Goal: Task Accomplishment & Management: Complete application form

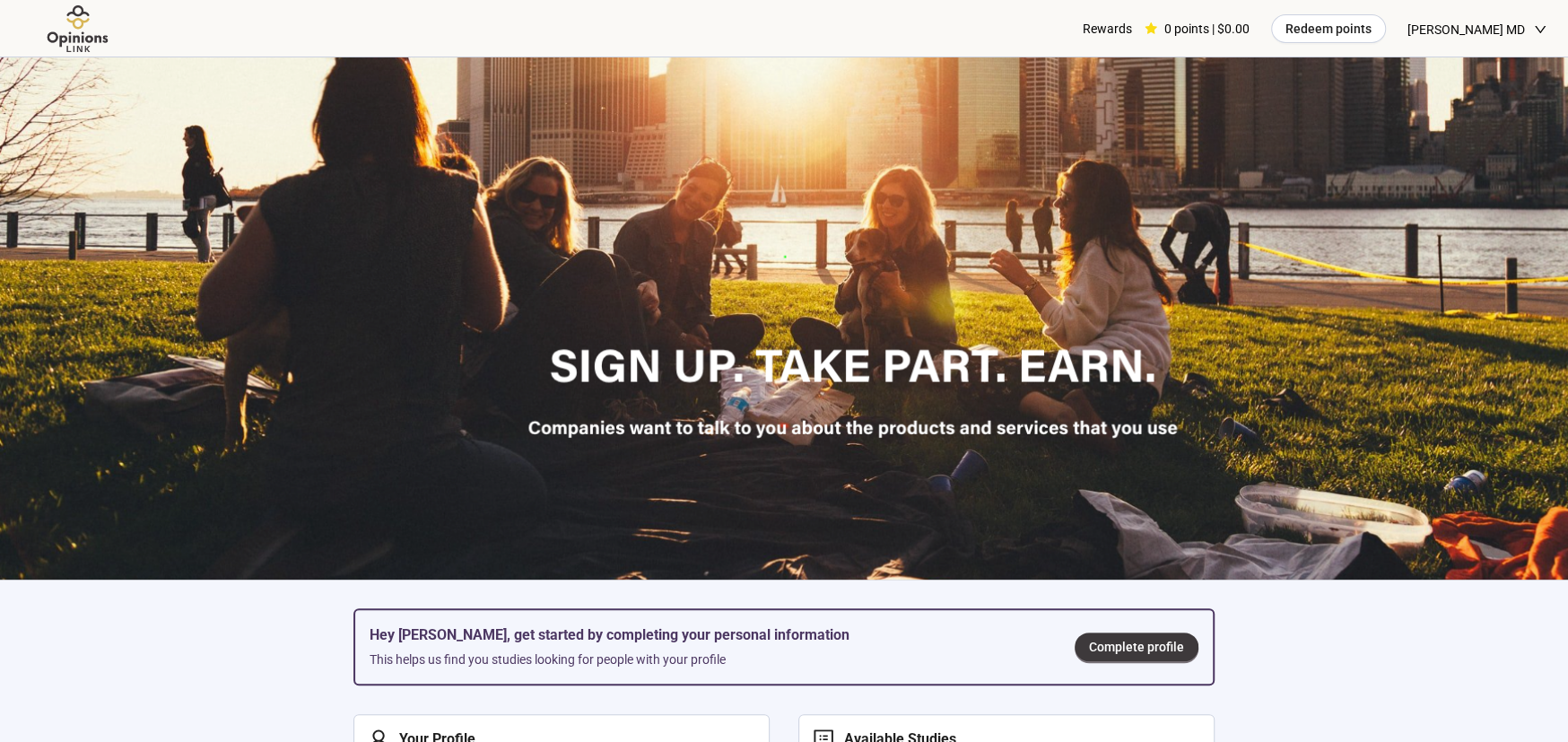
scroll to position [448, 0]
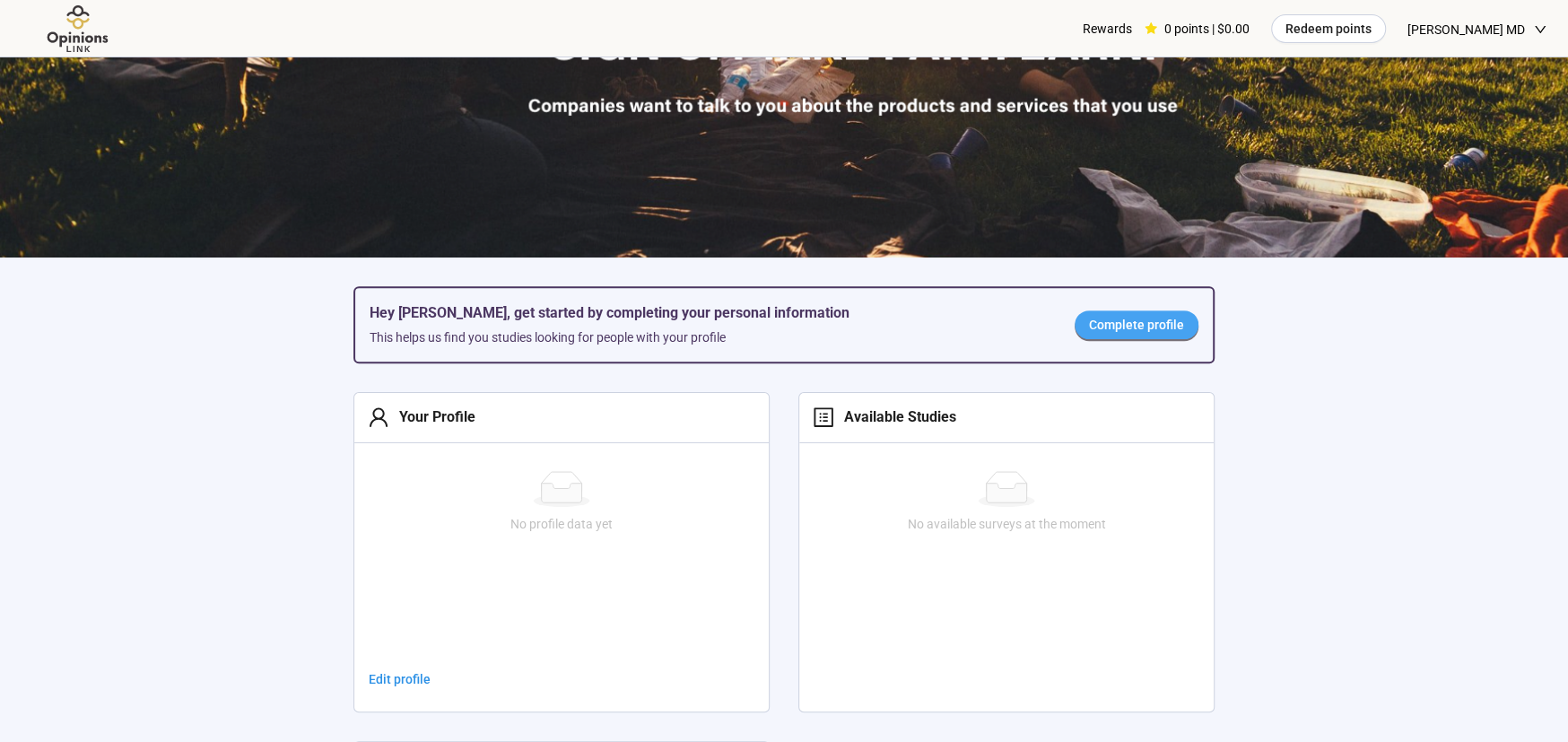
click at [1145, 316] on span "Complete profile" at bounding box center [1136, 325] width 95 height 19
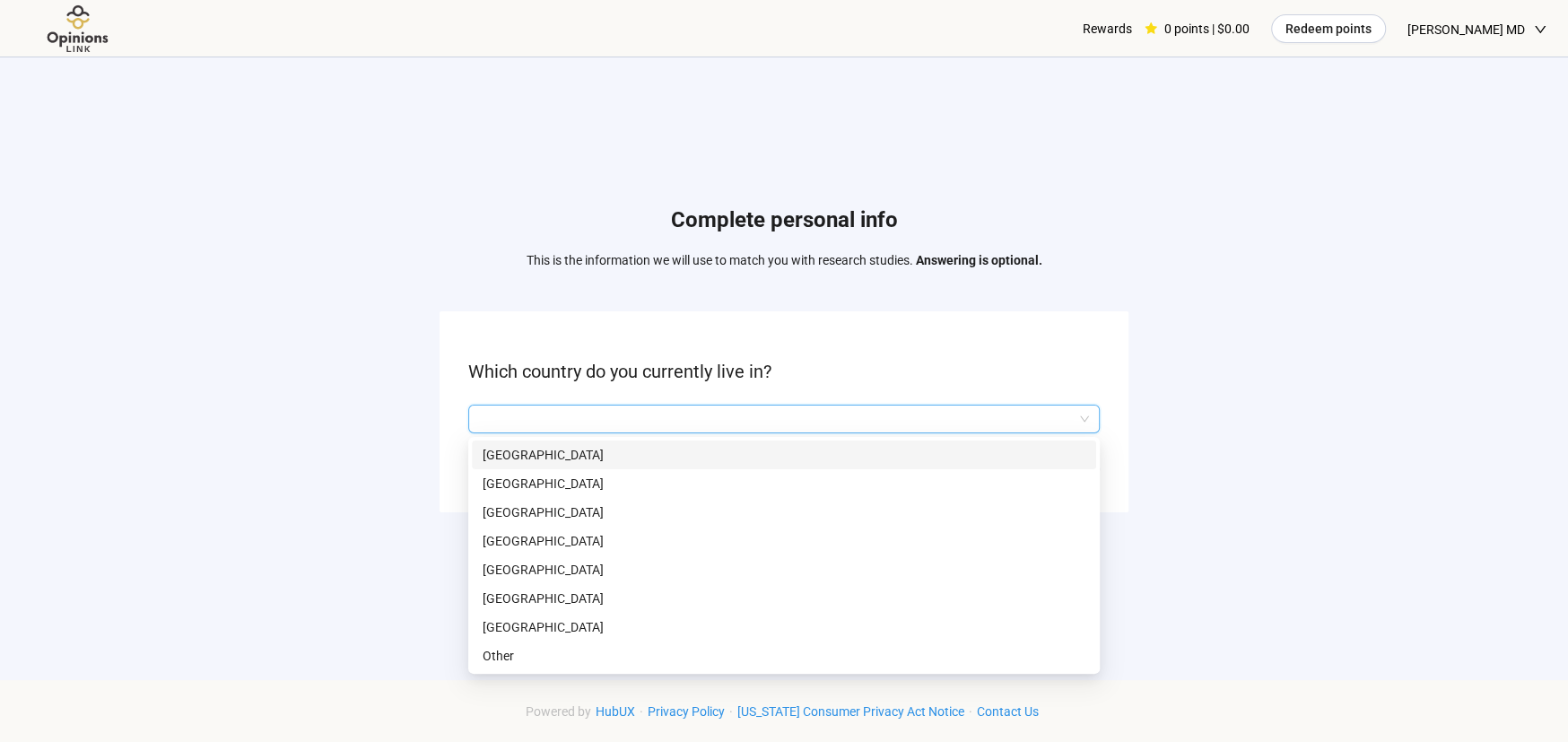
click at [832, 414] on input "search" at bounding box center [784, 419] width 610 height 27
click at [494, 625] on p "[GEOGRAPHIC_DATA]" at bounding box center [784, 627] width 602 height 19
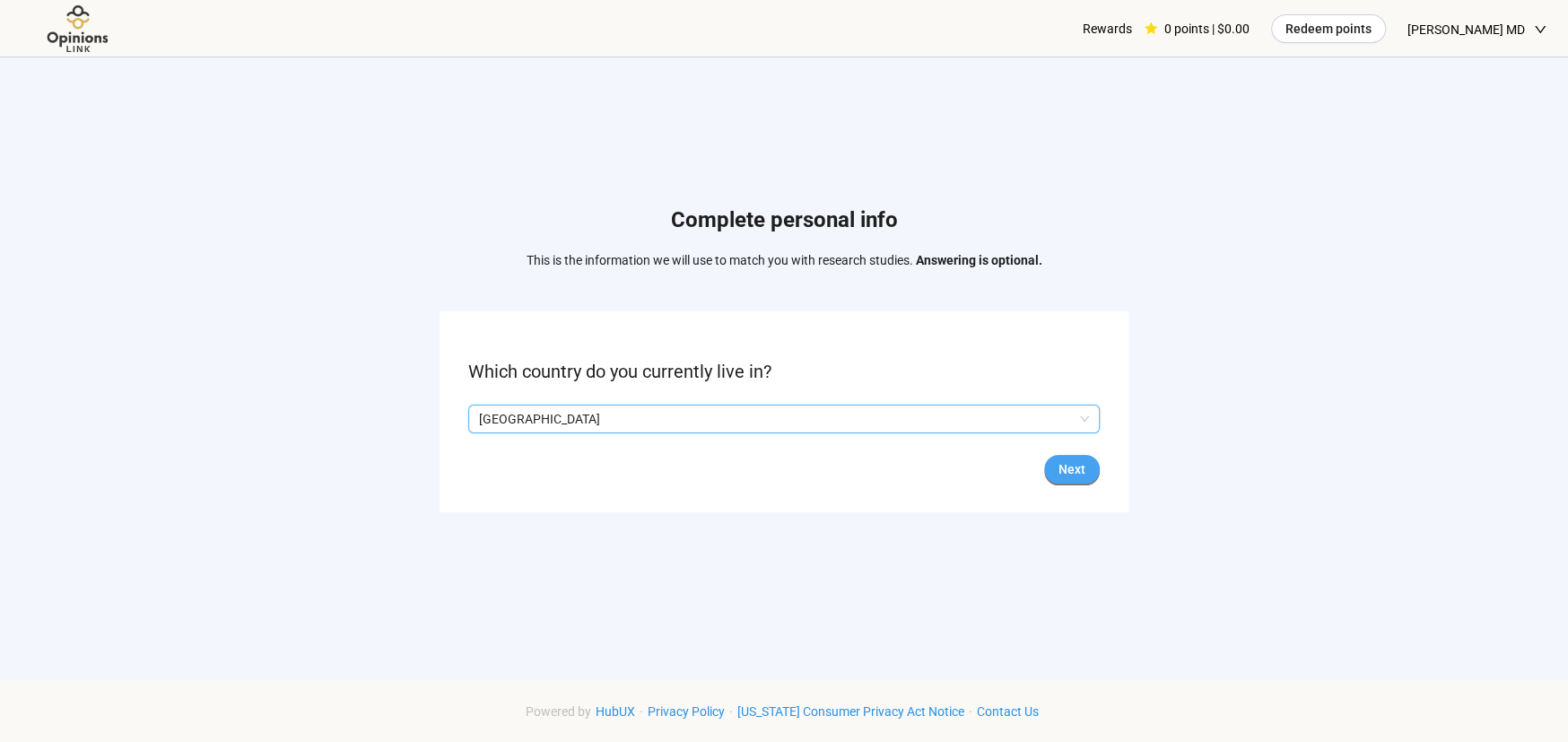
click at [1072, 462] on span "Next" at bounding box center [1072, 470] width 27 height 19
click at [958, 419] on input "search" at bounding box center [784, 419] width 610 height 27
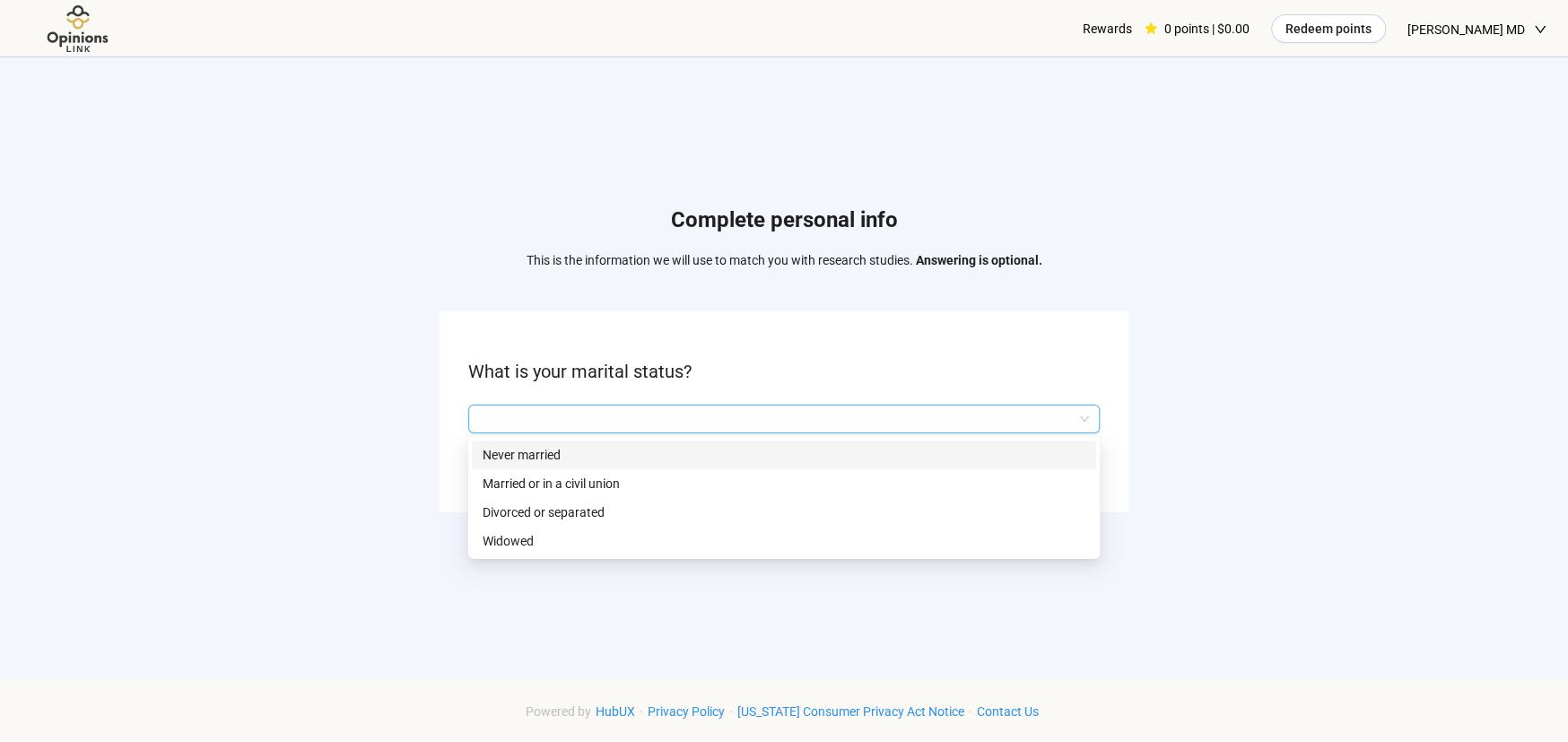
click at [951, 449] on p "Never married" at bounding box center [784, 455] width 602 height 19
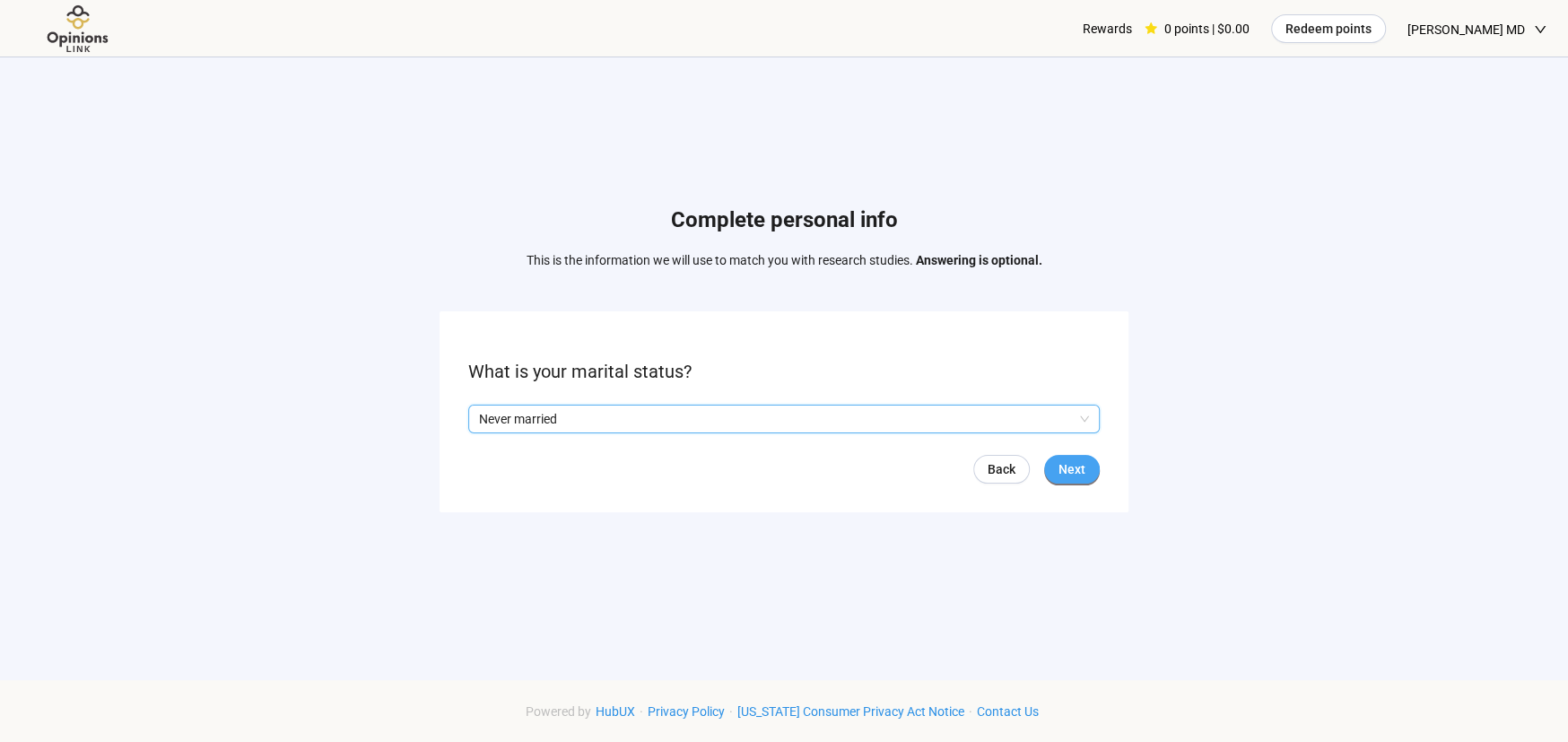
click at [1074, 475] on span "Next" at bounding box center [1072, 470] width 27 height 19
click at [1050, 412] on input "search" at bounding box center [784, 419] width 610 height 27
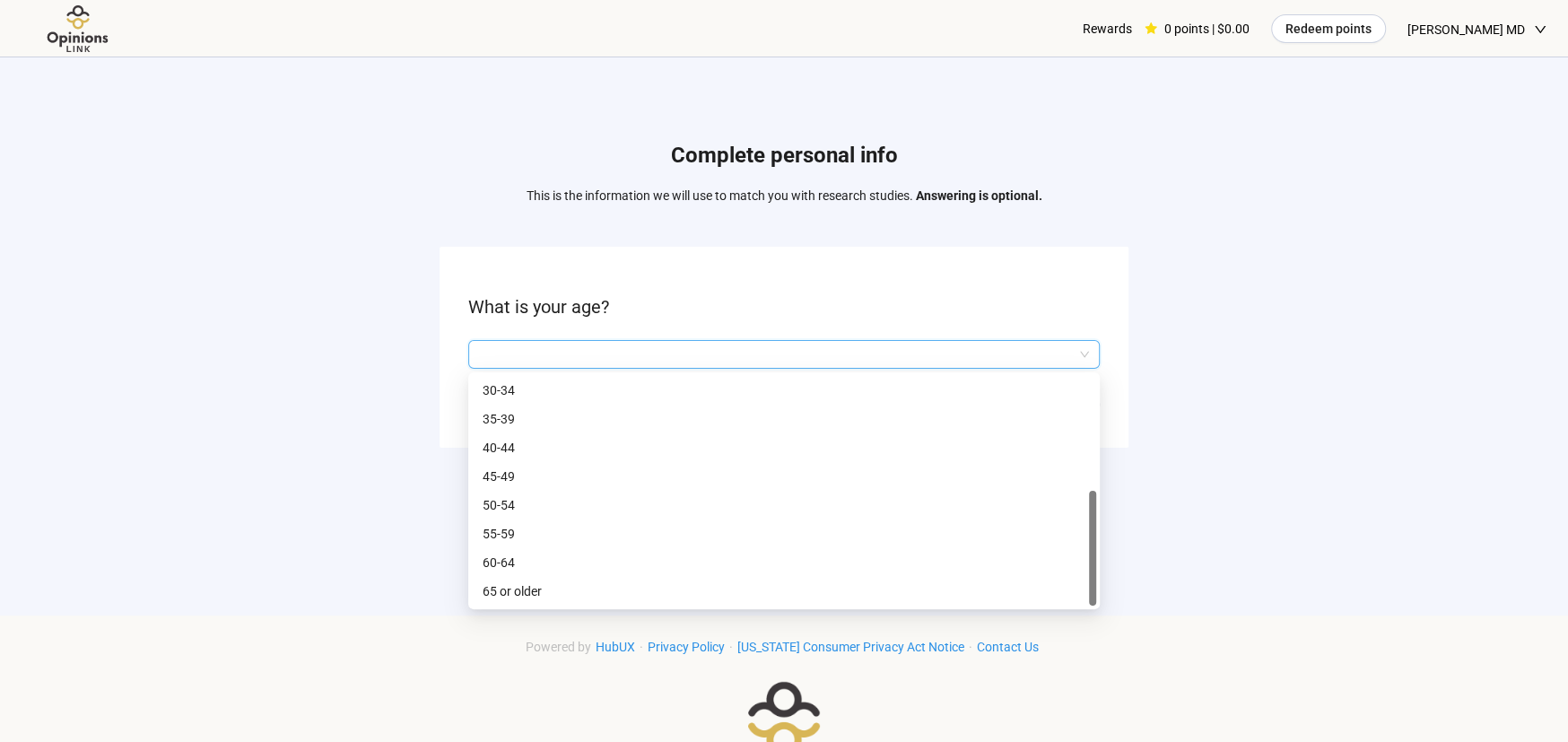
scroll to position [90, 0]
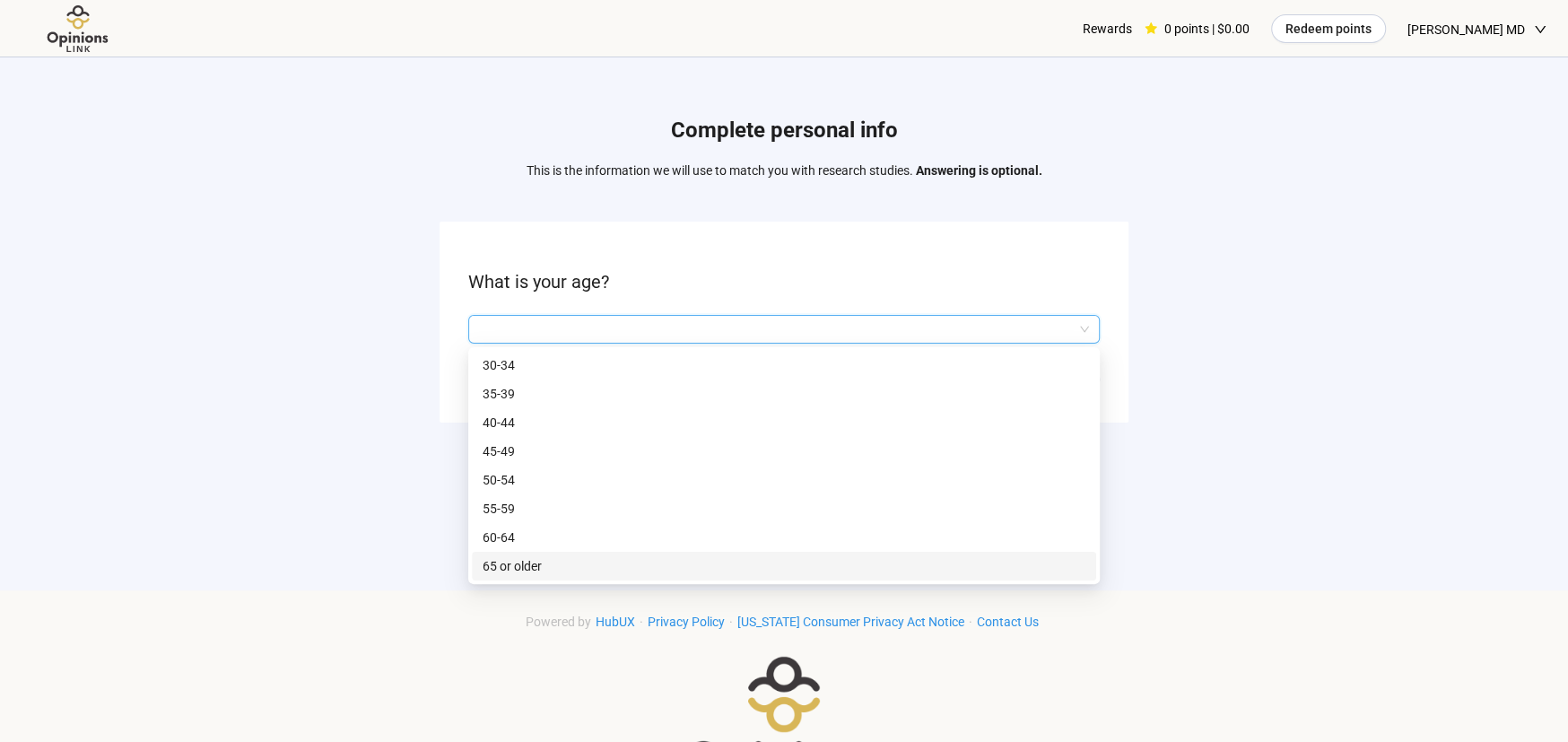
click at [547, 559] on p "65 or older" at bounding box center [784, 566] width 602 height 19
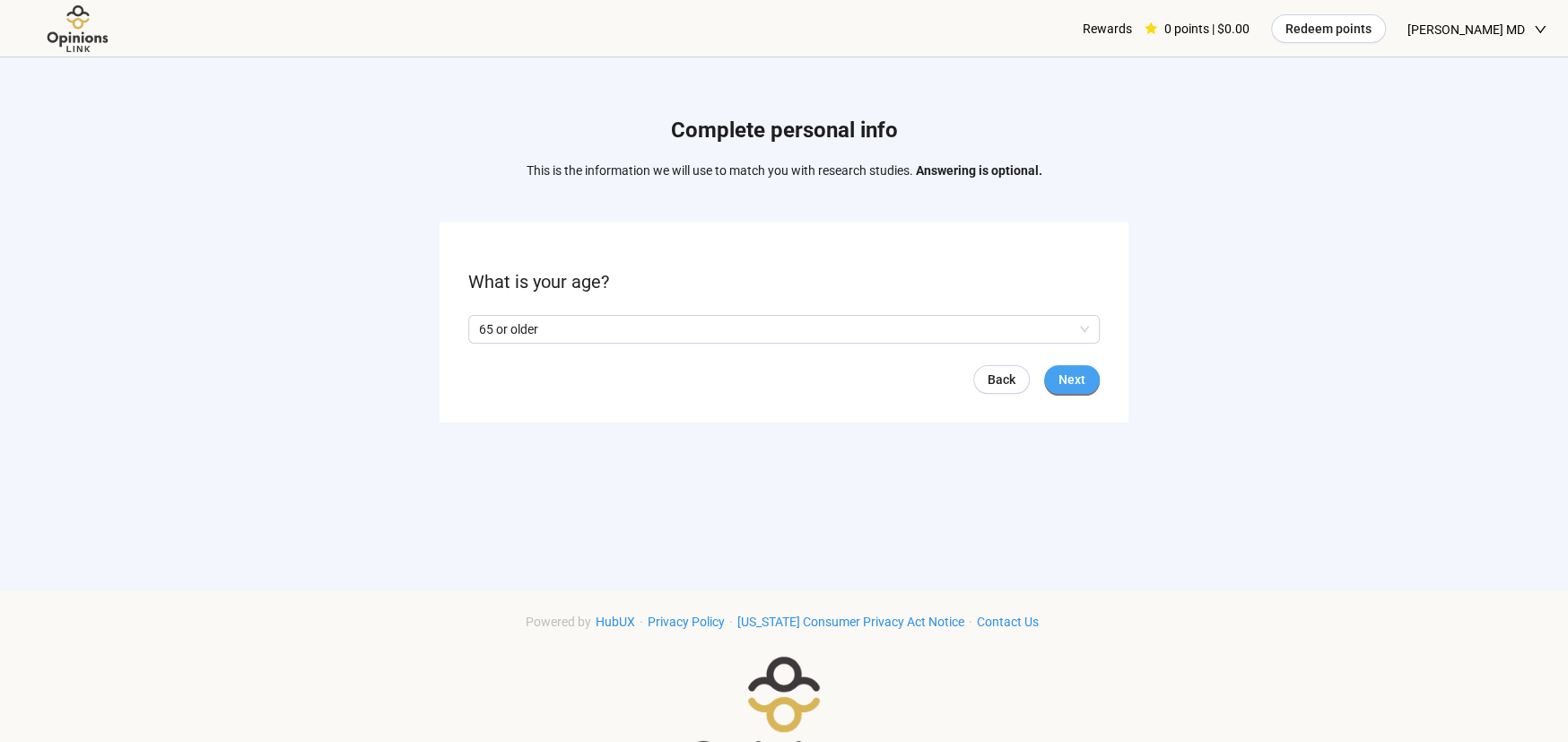
click at [1070, 375] on span "Next" at bounding box center [1072, 380] width 27 height 19
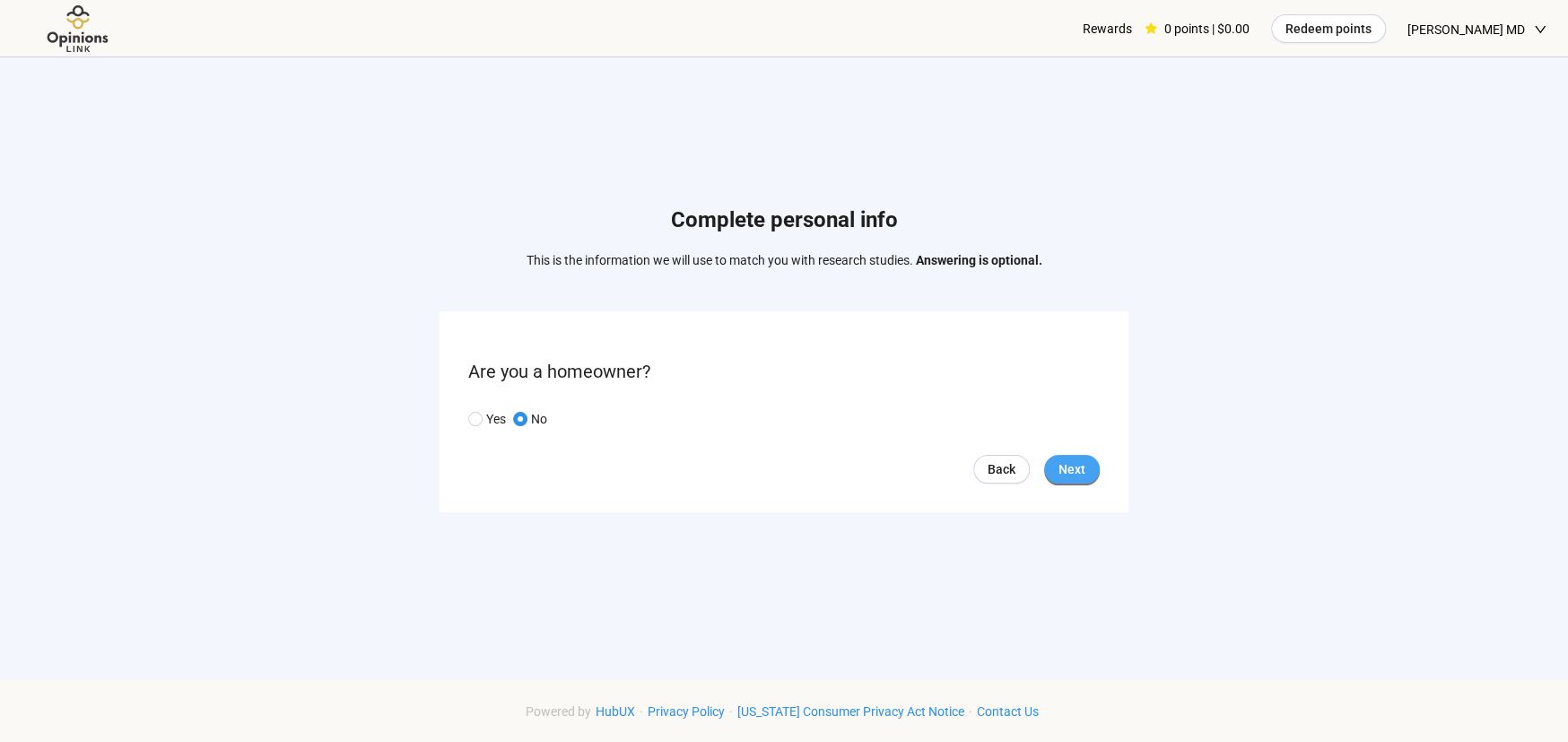
click at [1074, 466] on span "Next" at bounding box center [1072, 470] width 27 height 19
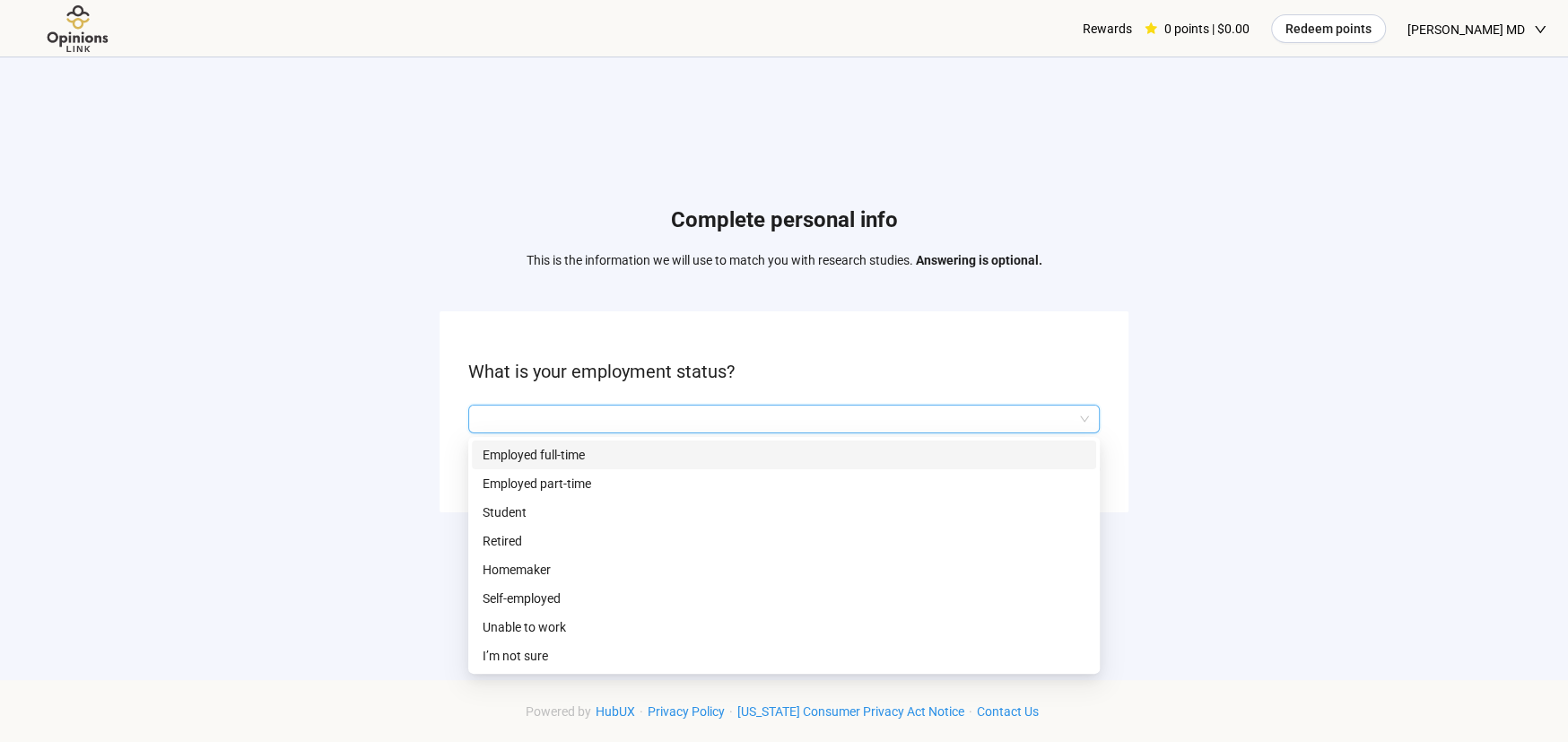
click at [1056, 418] on input "search" at bounding box center [784, 419] width 610 height 27
click at [833, 449] on p "Employed full-time" at bounding box center [784, 455] width 602 height 19
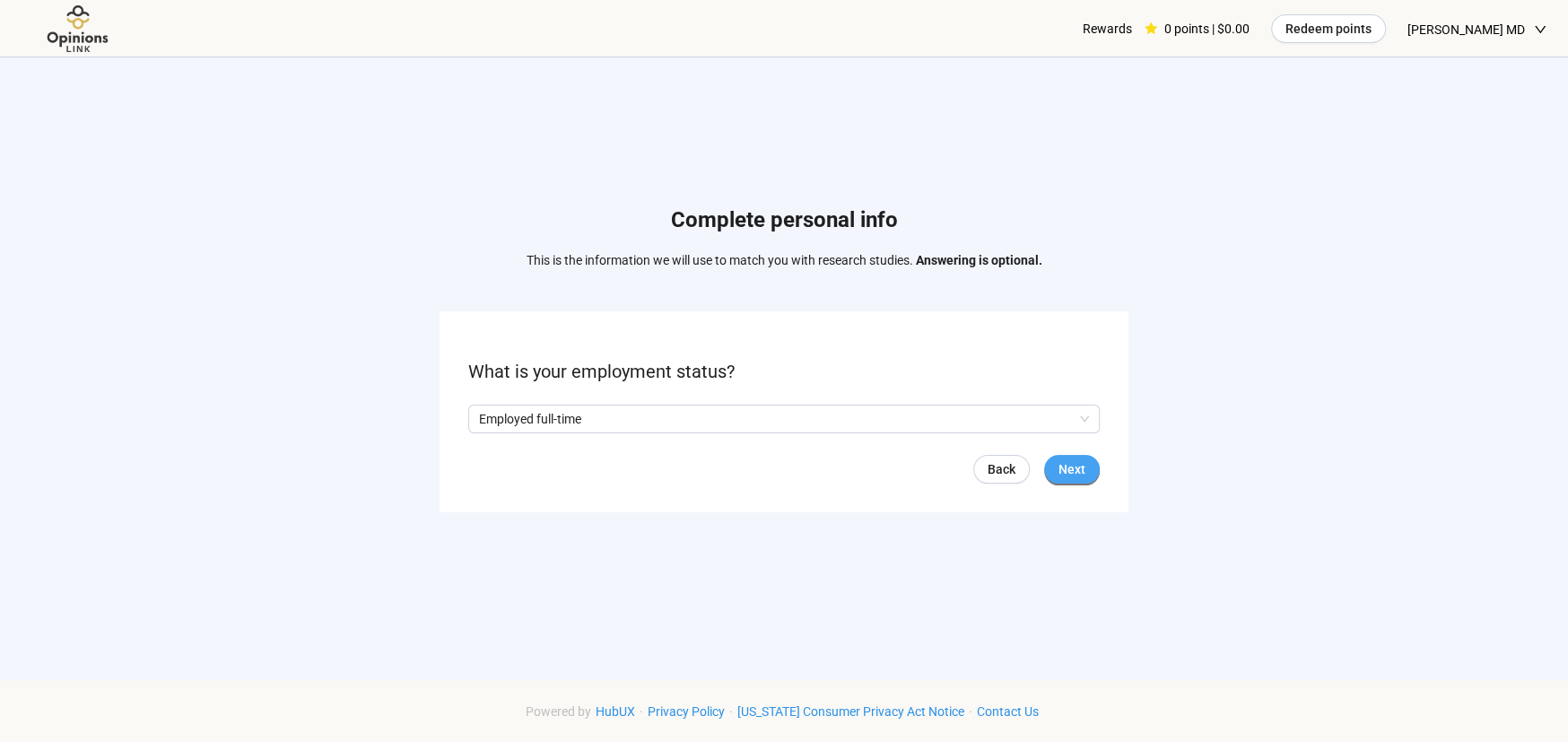
click at [1066, 461] on span "Next" at bounding box center [1072, 470] width 27 height 19
click at [1063, 417] on input "search" at bounding box center [784, 419] width 610 height 27
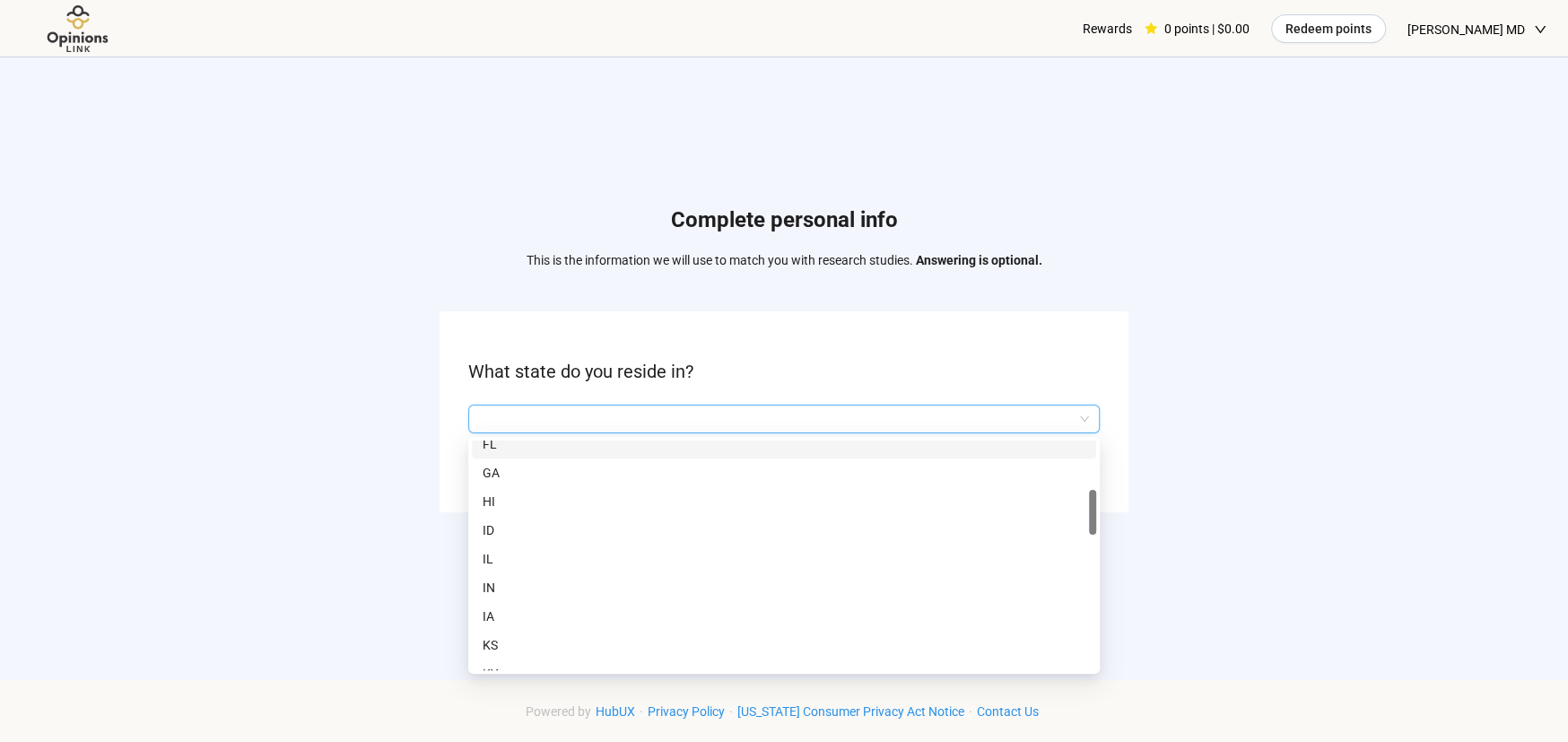
scroll to position [448, 0]
click at [609, 603] on p "MA" at bounding box center [784, 611] width 602 height 19
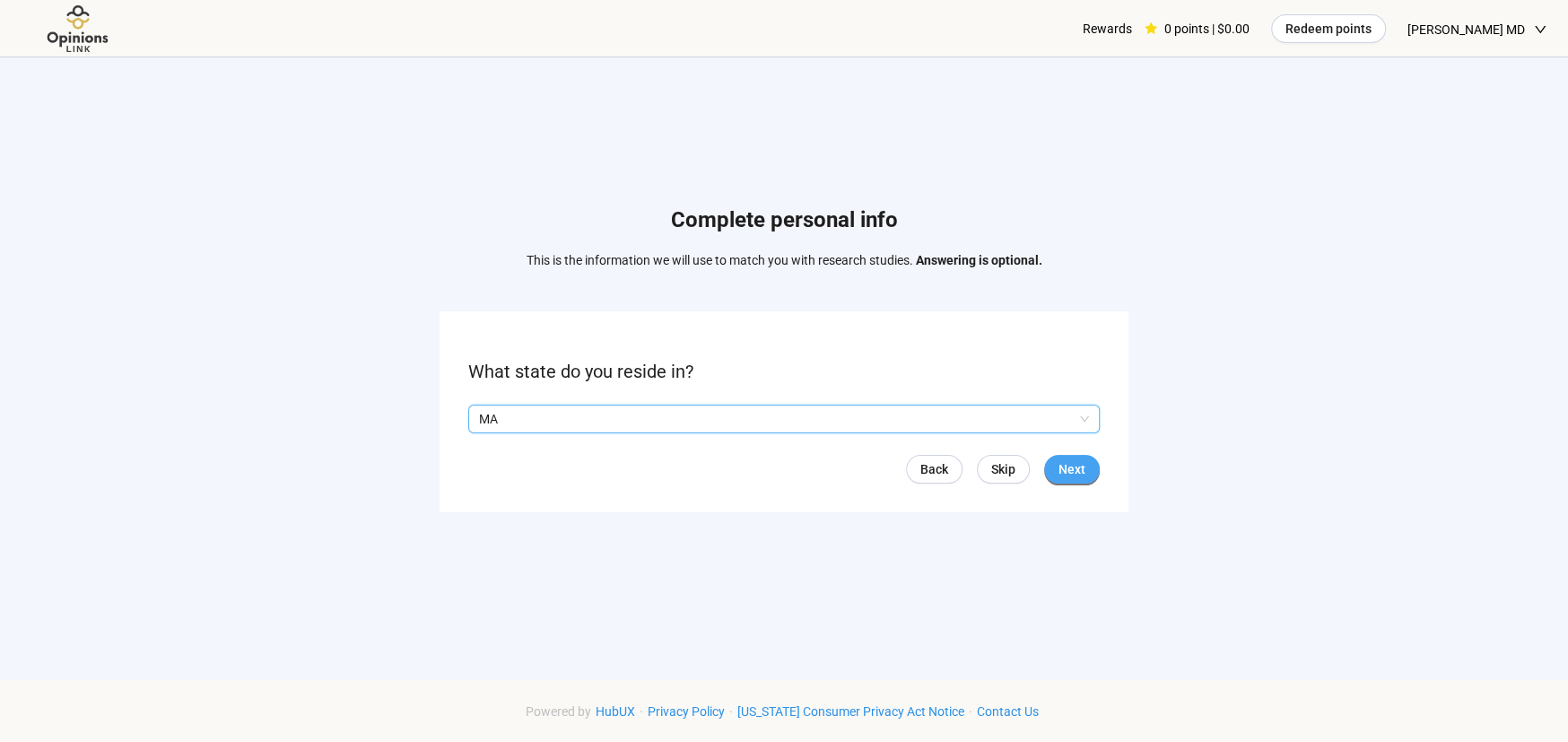
click at [1082, 463] on span "Next" at bounding box center [1072, 470] width 27 height 19
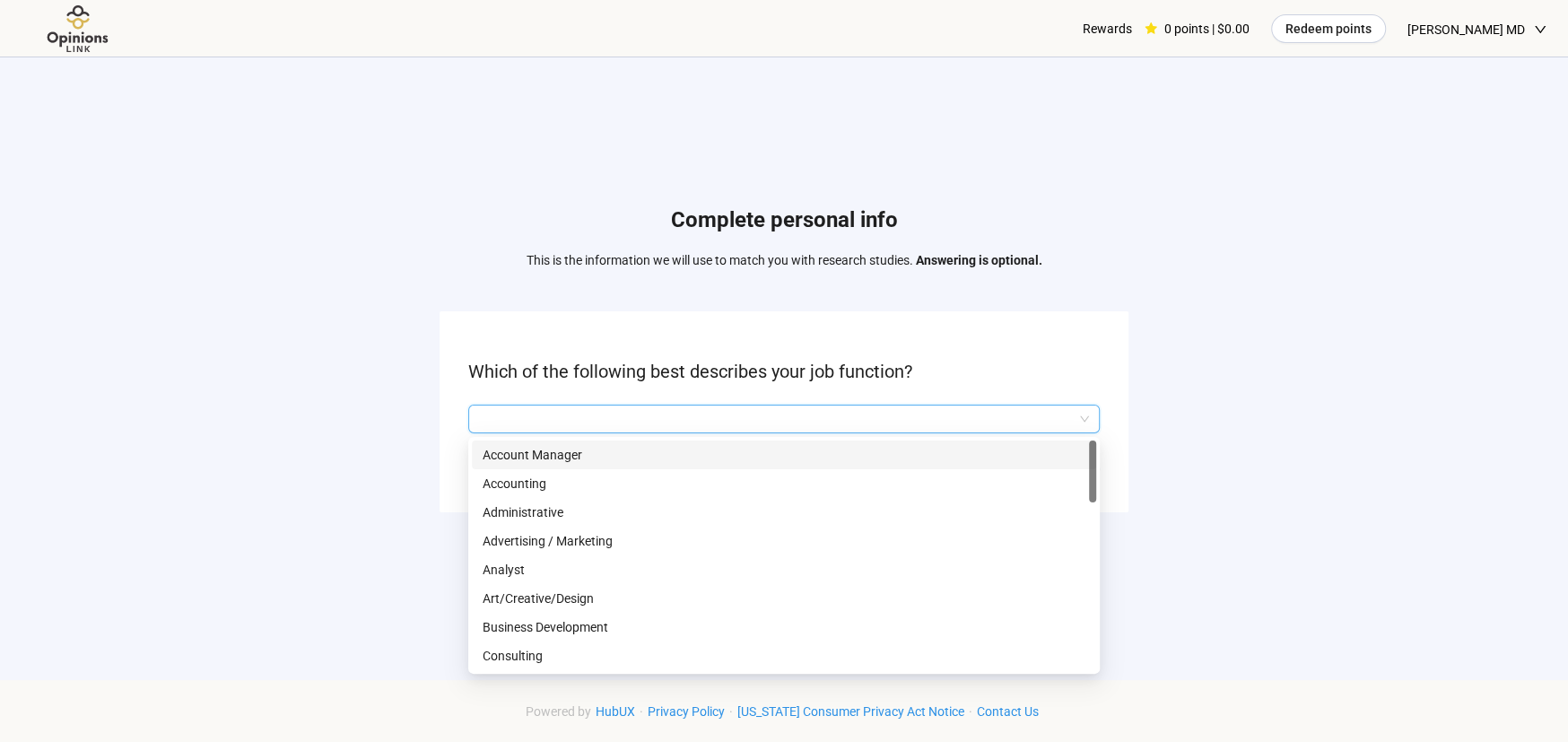
click at [1066, 411] on input "search" at bounding box center [784, 419] width 610 height 27
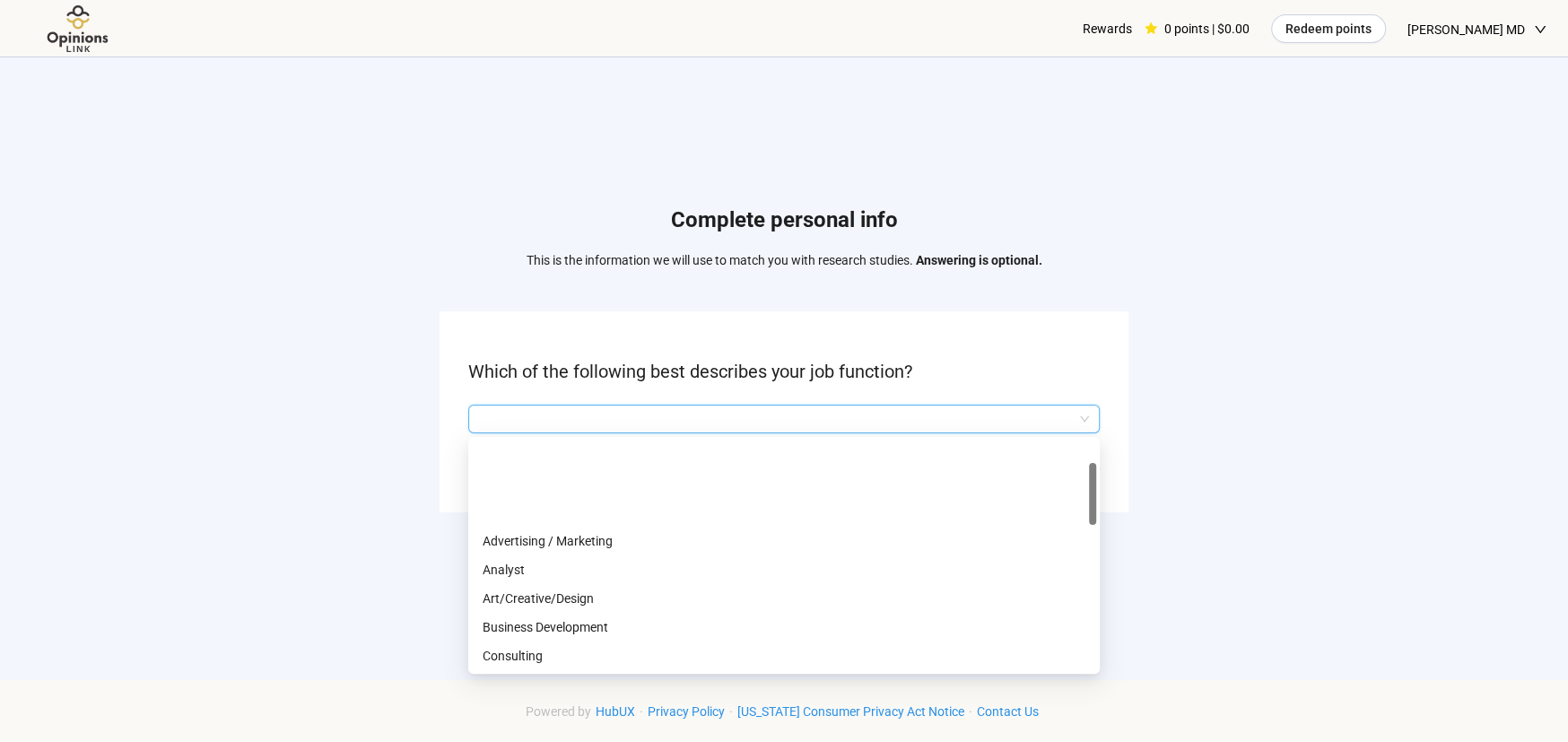
scroll to position [180, 0]
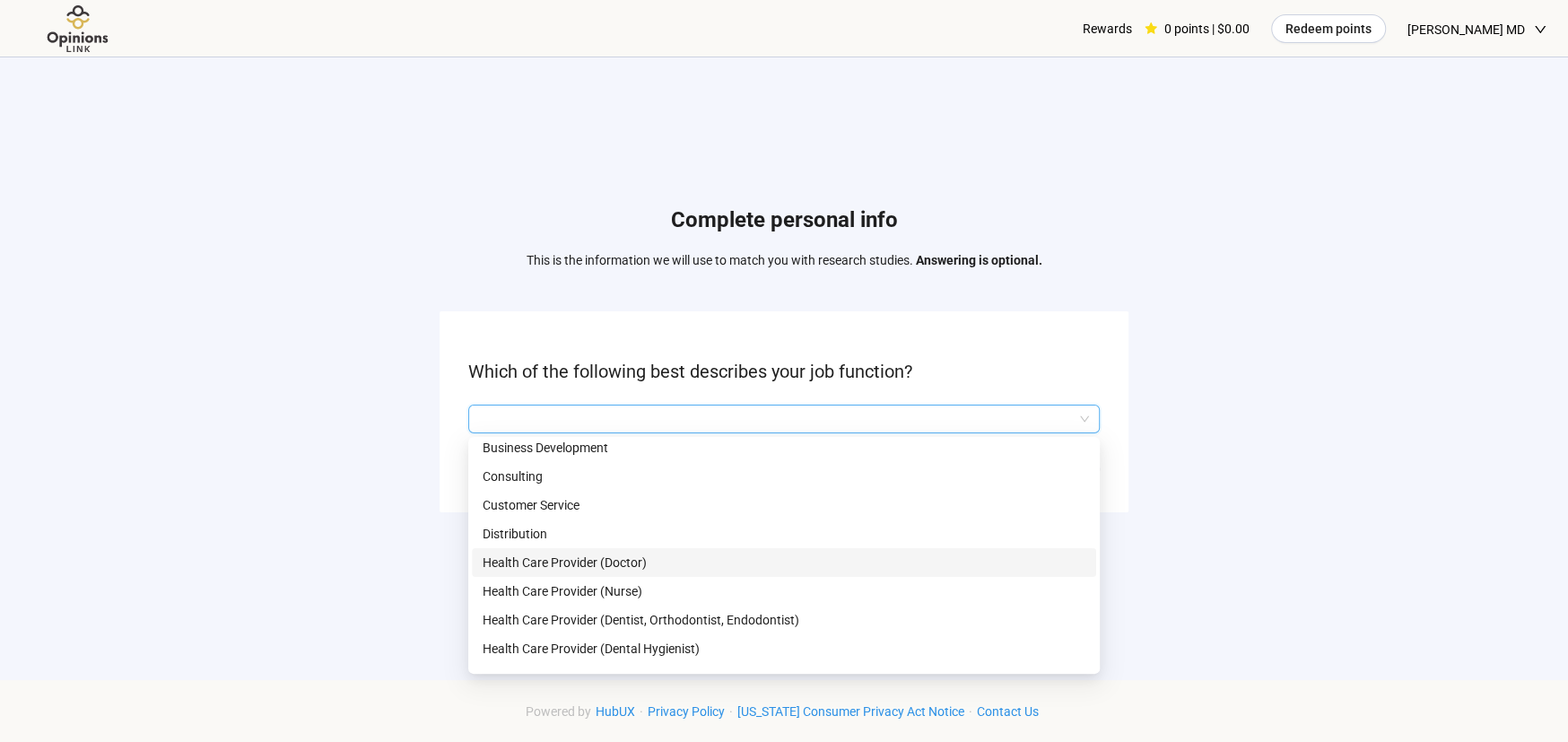
click at [667, 556] on p "Health Care Provider (Doctor)" at bounding box center [784, 562] width 602 height 19
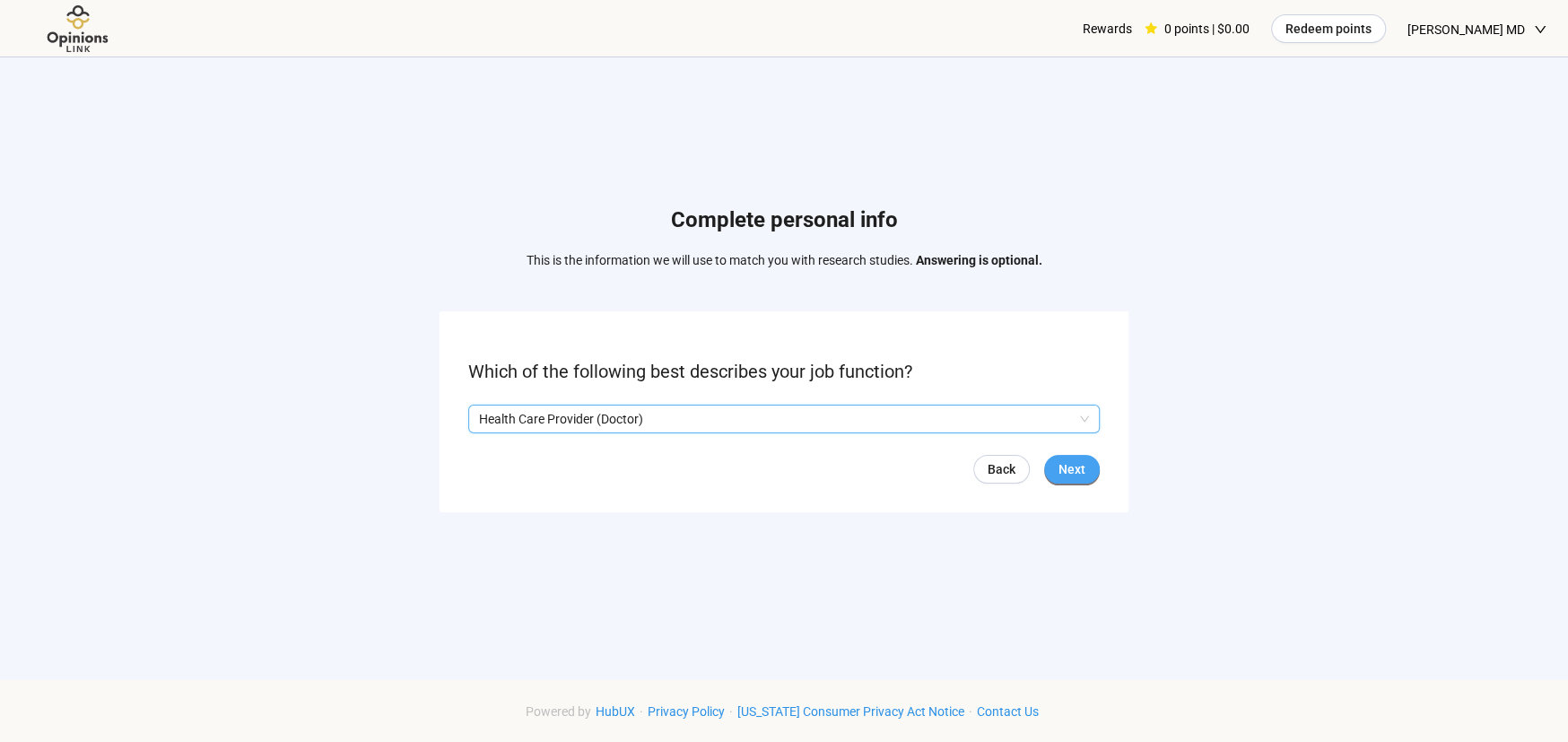
click at [1075, 465] on span "Next" at bounding box center [1072, 470] width 27 height 19
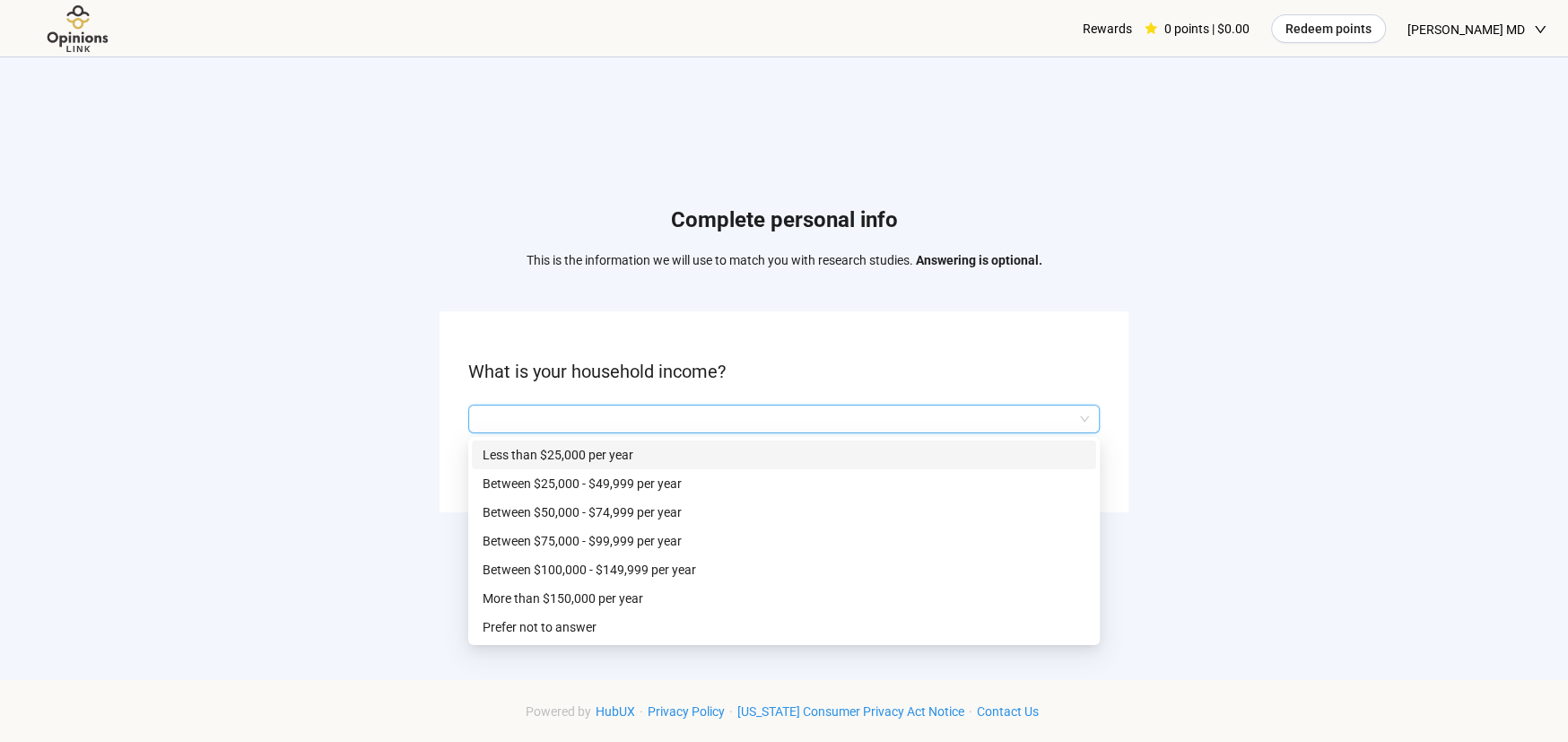
click at [1077, 415] on input "search" at bounding box center [784, 419] width 610 height 27
click at [632, 593] on p "More than $150,000 per year" at bounding box center [784, 598] width 602 height 19
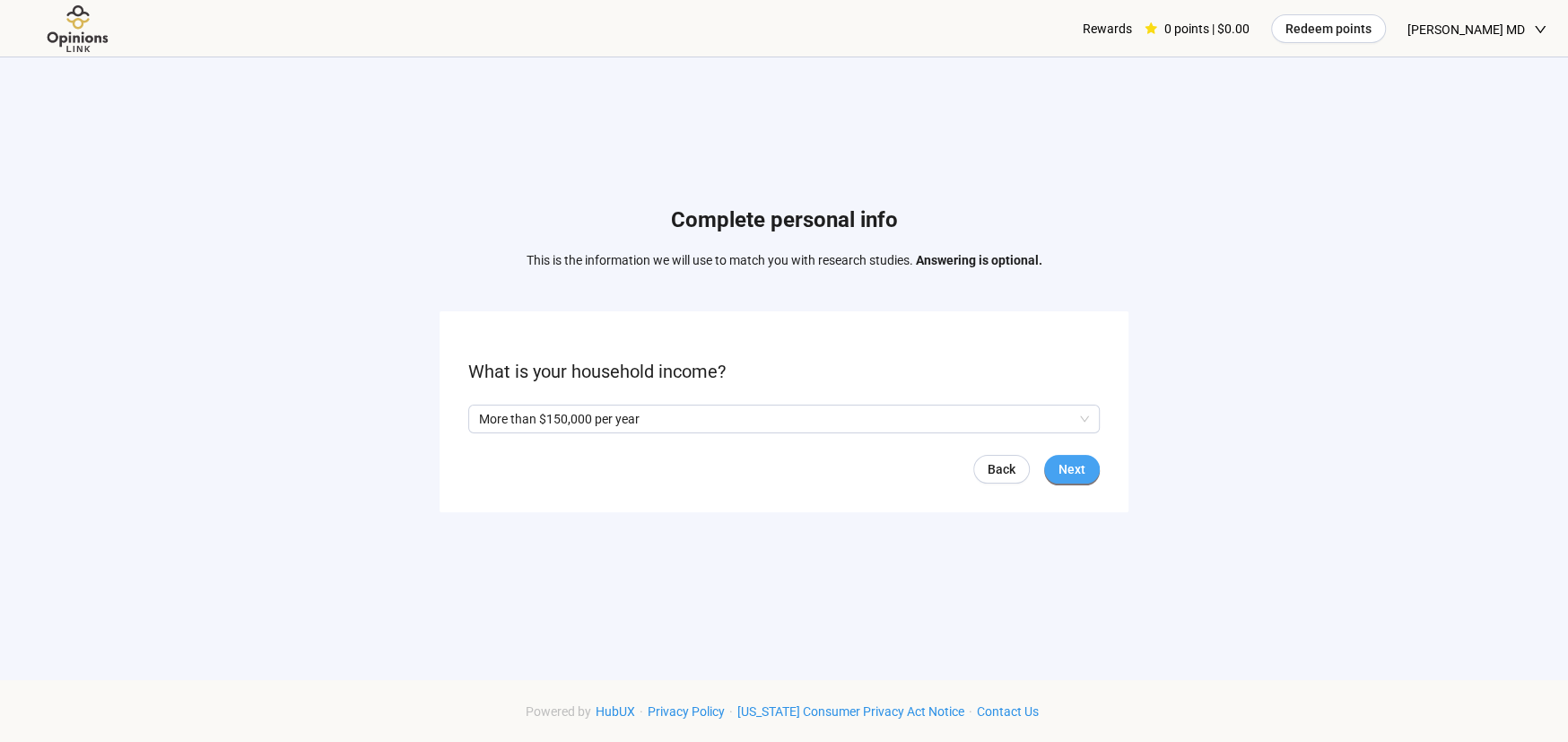
click at [1077, 469] on span "Next" at bounding box center [1072, 470] width 27 height 19
click at [479, 414] on span at bounding box center [475, 418] width 14 height 14
click at [1075, 461] on span "Next" at bounding box center [1072, 470] width 27 height 19
click at [1057, 416] on input "search" at bounding box center [784, 419] width 610 height 27
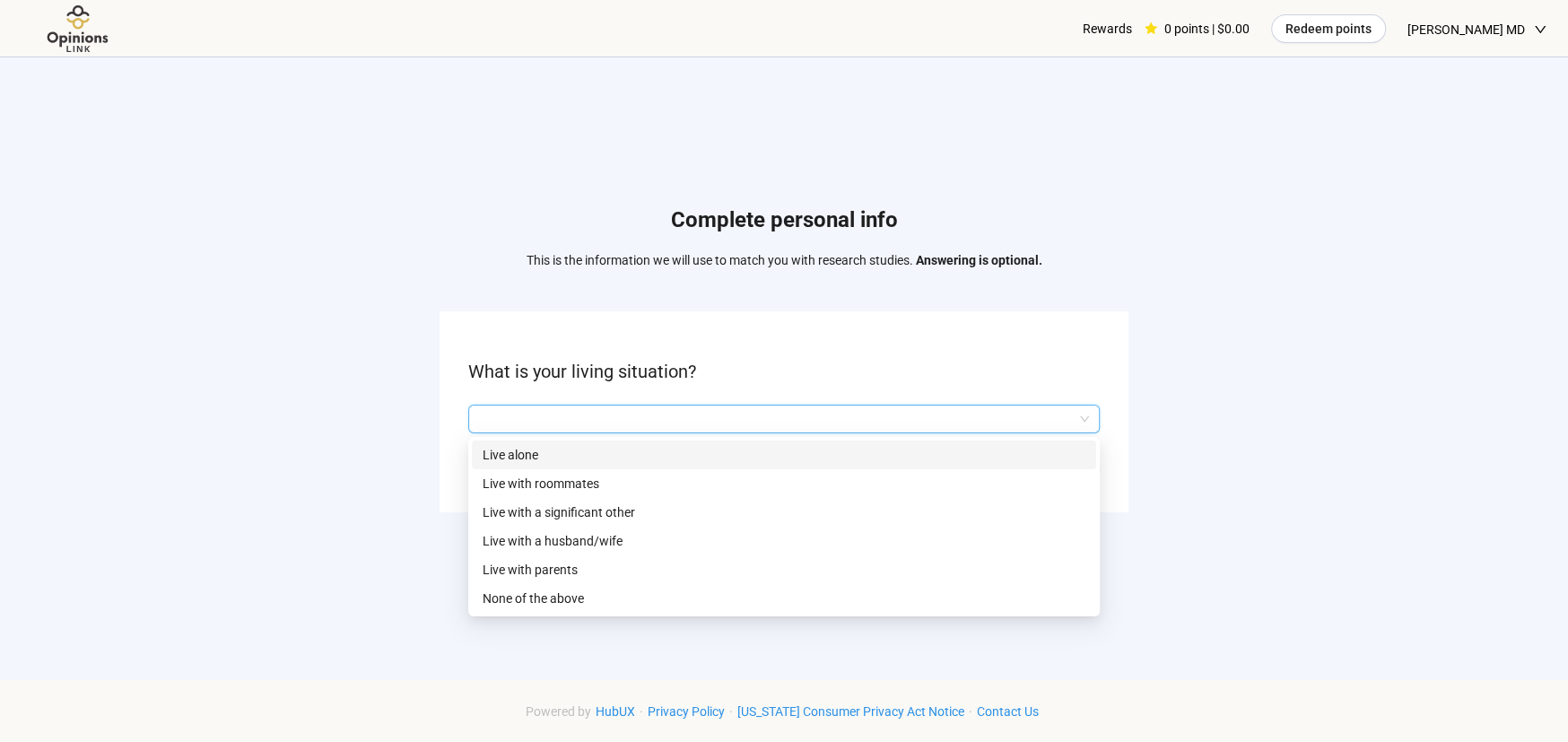
click at [1056, 445] on p "Live alone" at bounding box center [784, 455] width 602 height 19
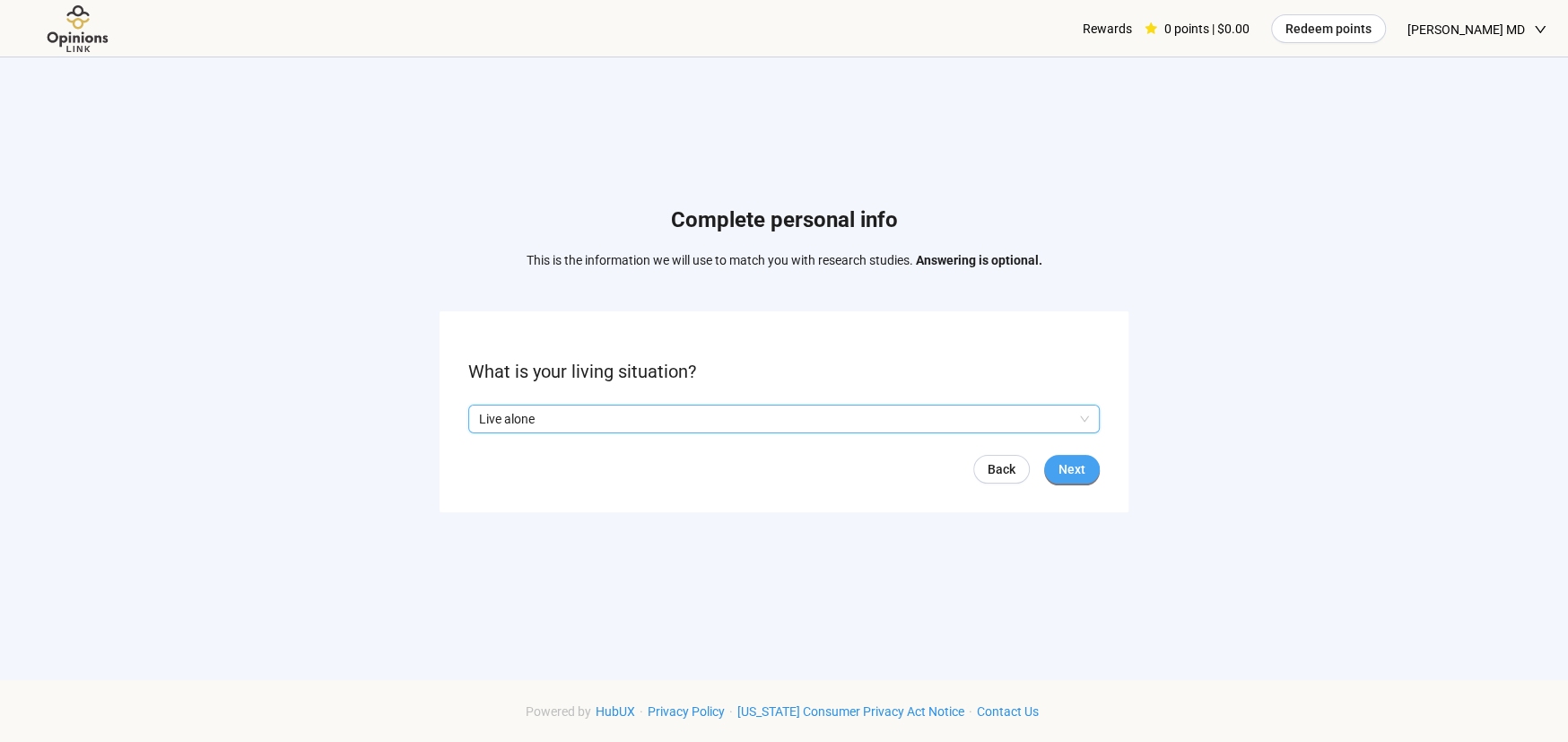
click at [1071, 462] on span "Next" at bounding box center [1072, 470] width 27 height 19
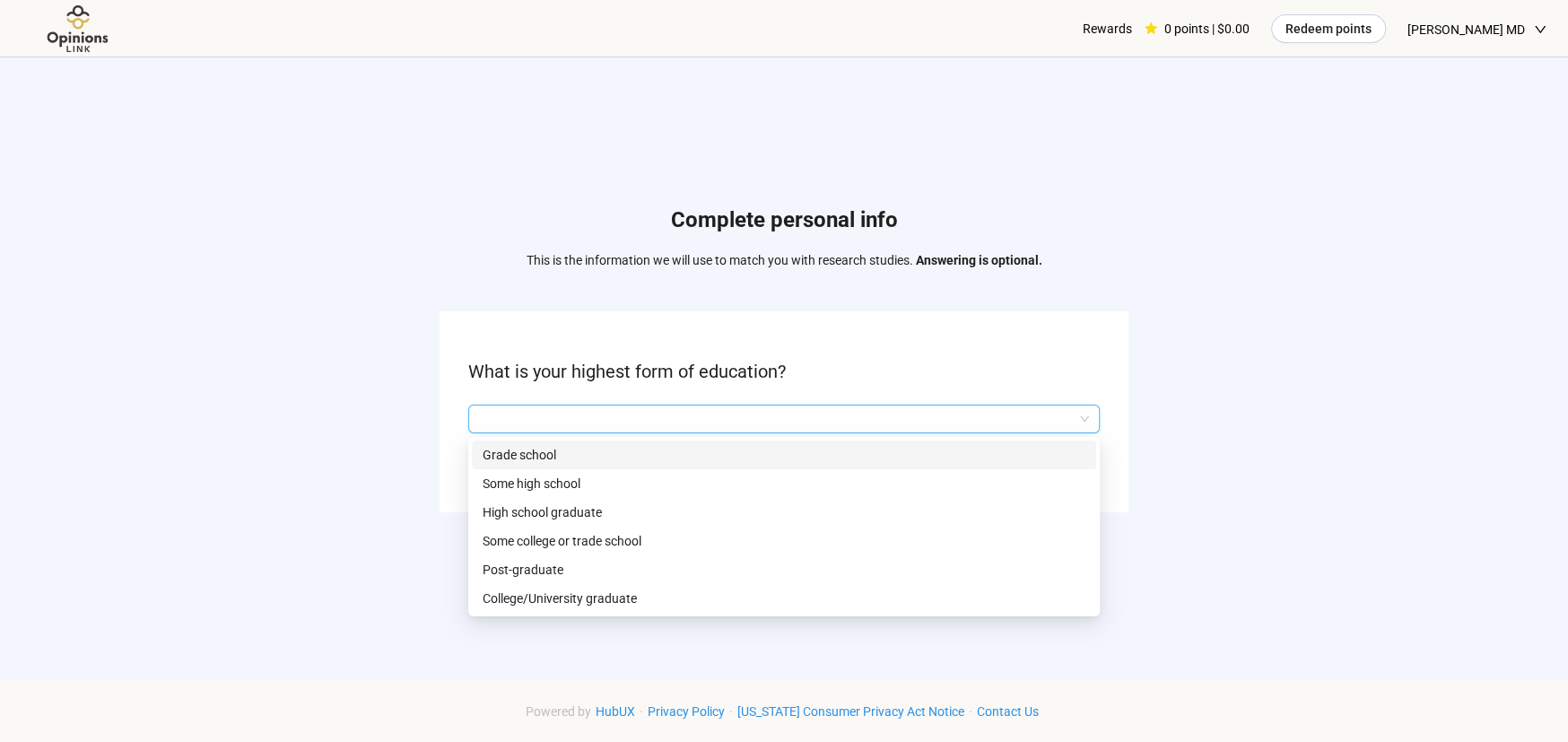
click at [1066, 412] on input "search" at bounding box center [784, 419] width 610 height 27
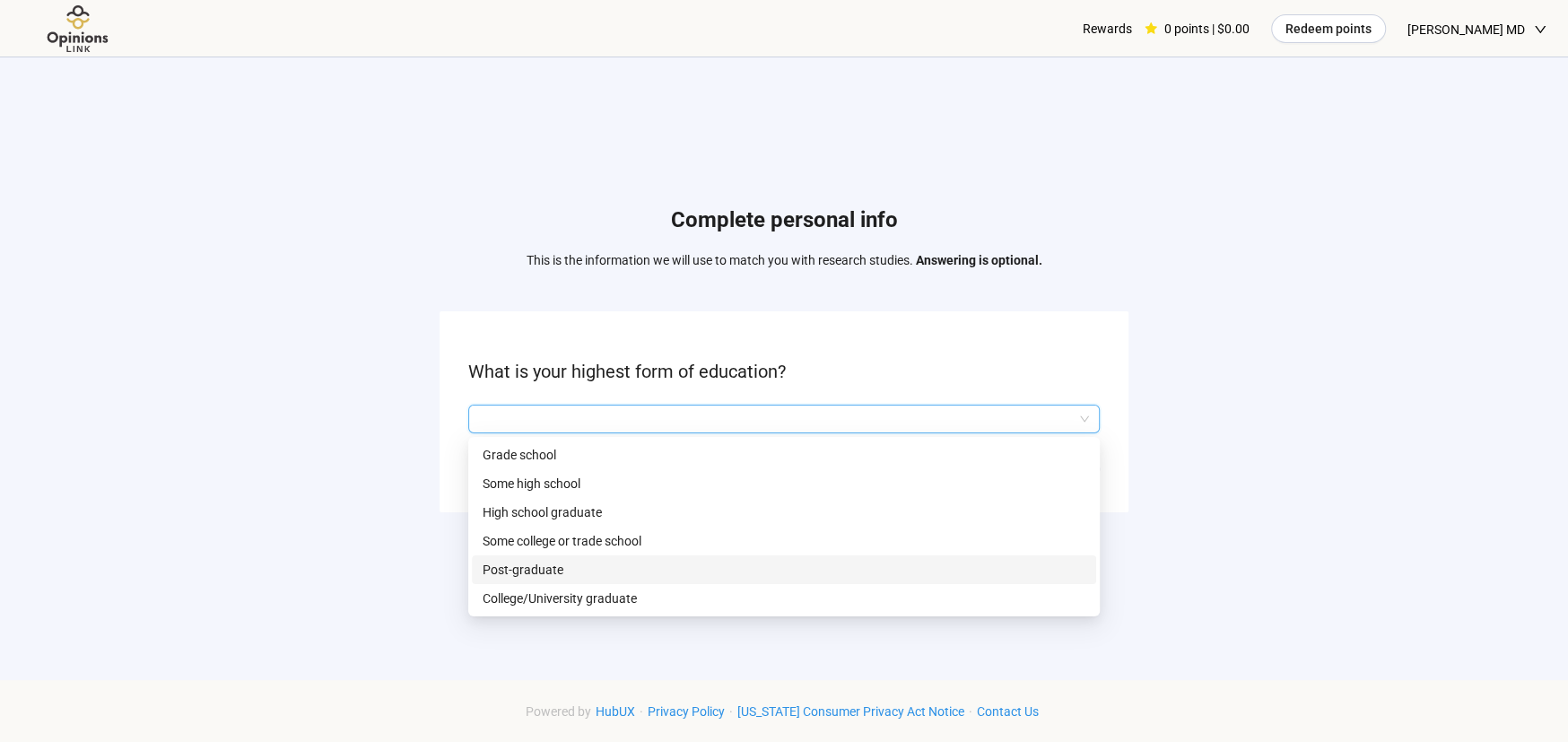
click at [571, 569] on p "Post-graduate" at bounding box center [784, 570] width 602 height 19
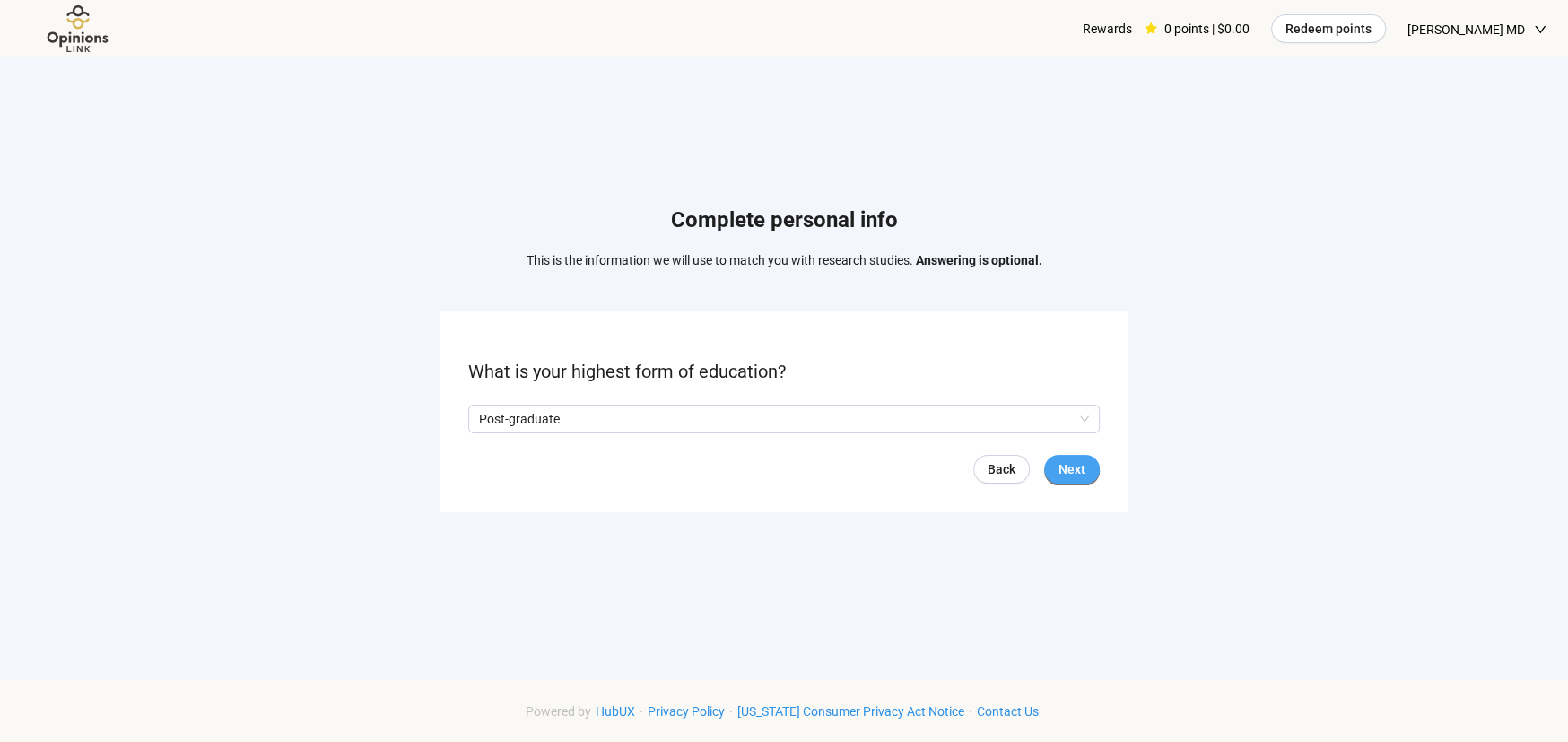
click at [1075, 461] on span "Next" at bounding box center [1072, 470] width 27 height 19
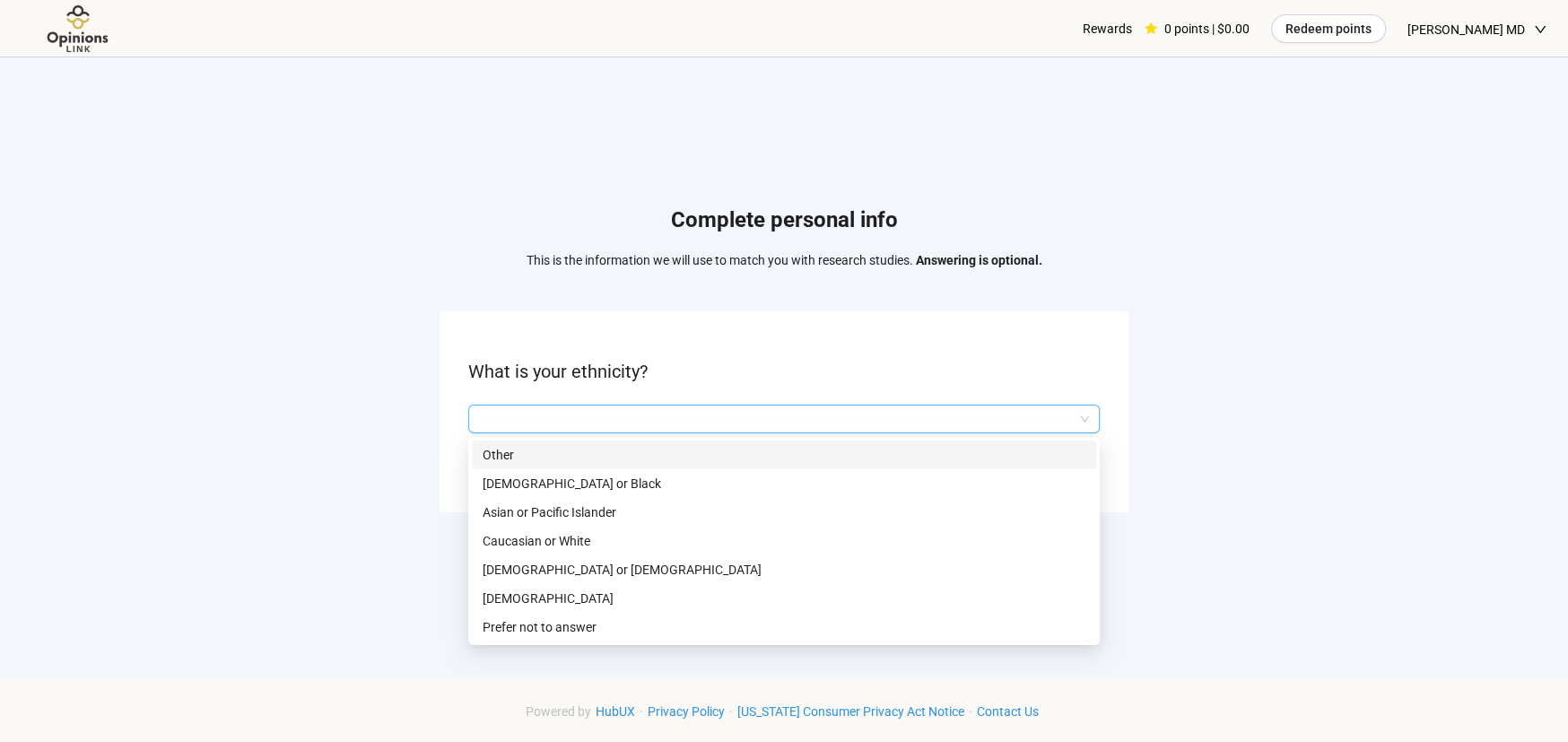
click at [1062, 411] on input "search" at bounding box center [784, 419] width 610 height 27
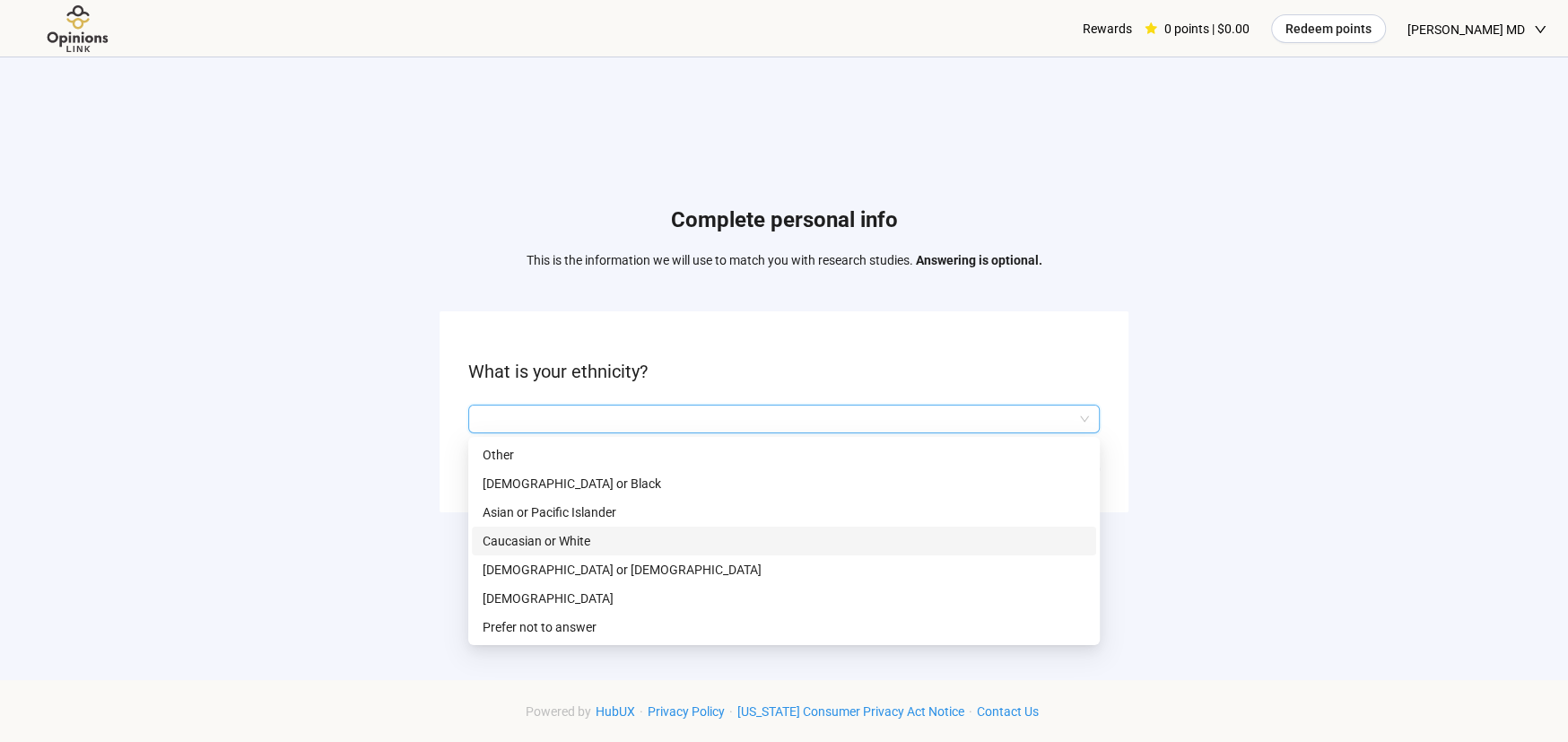
click at [586, 537] on p "Caucasian or White" at bounding box center [784, 541] width 602 height 19
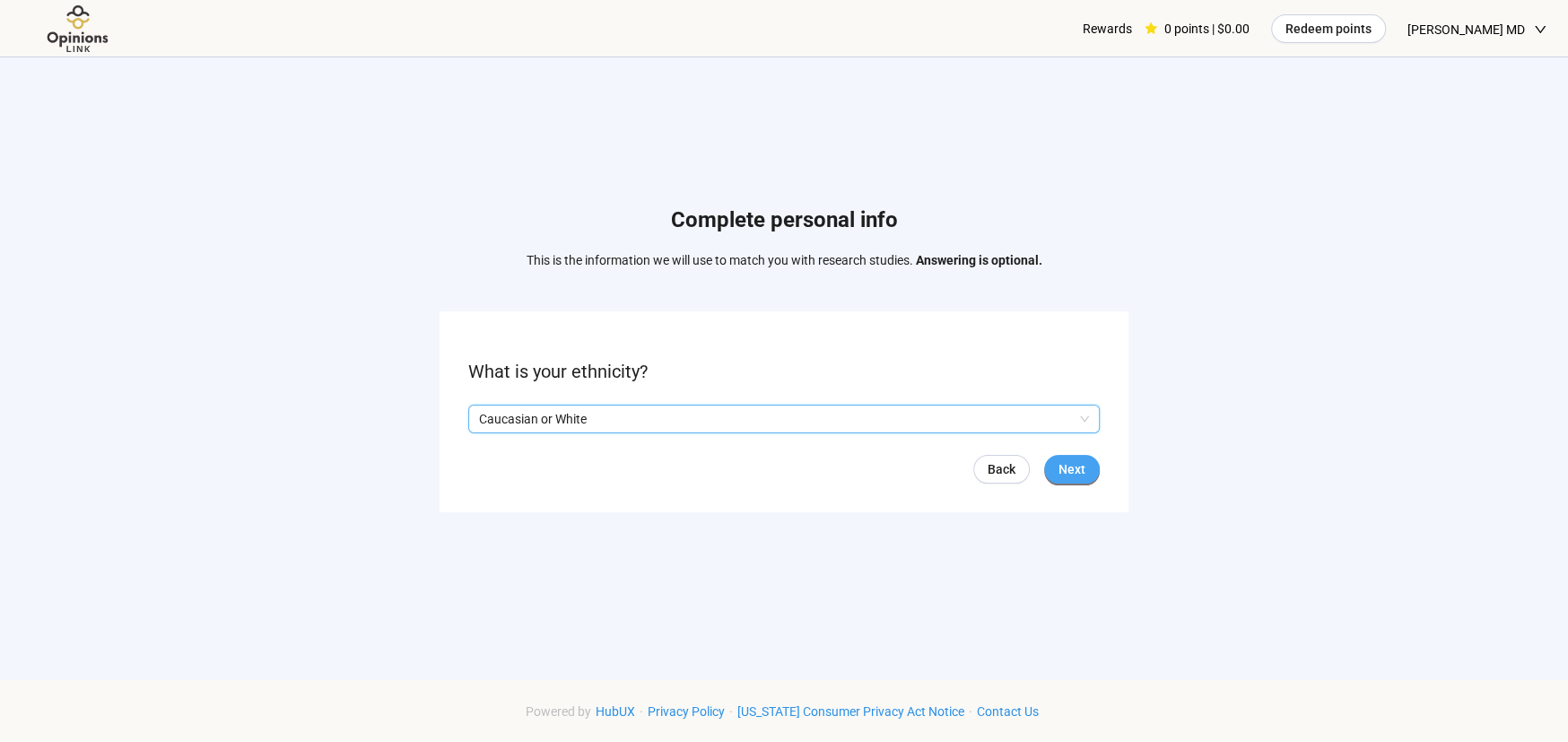
click at [1060, 465] on span "Next" at bounding box center [1072, 470] width 27 height 19
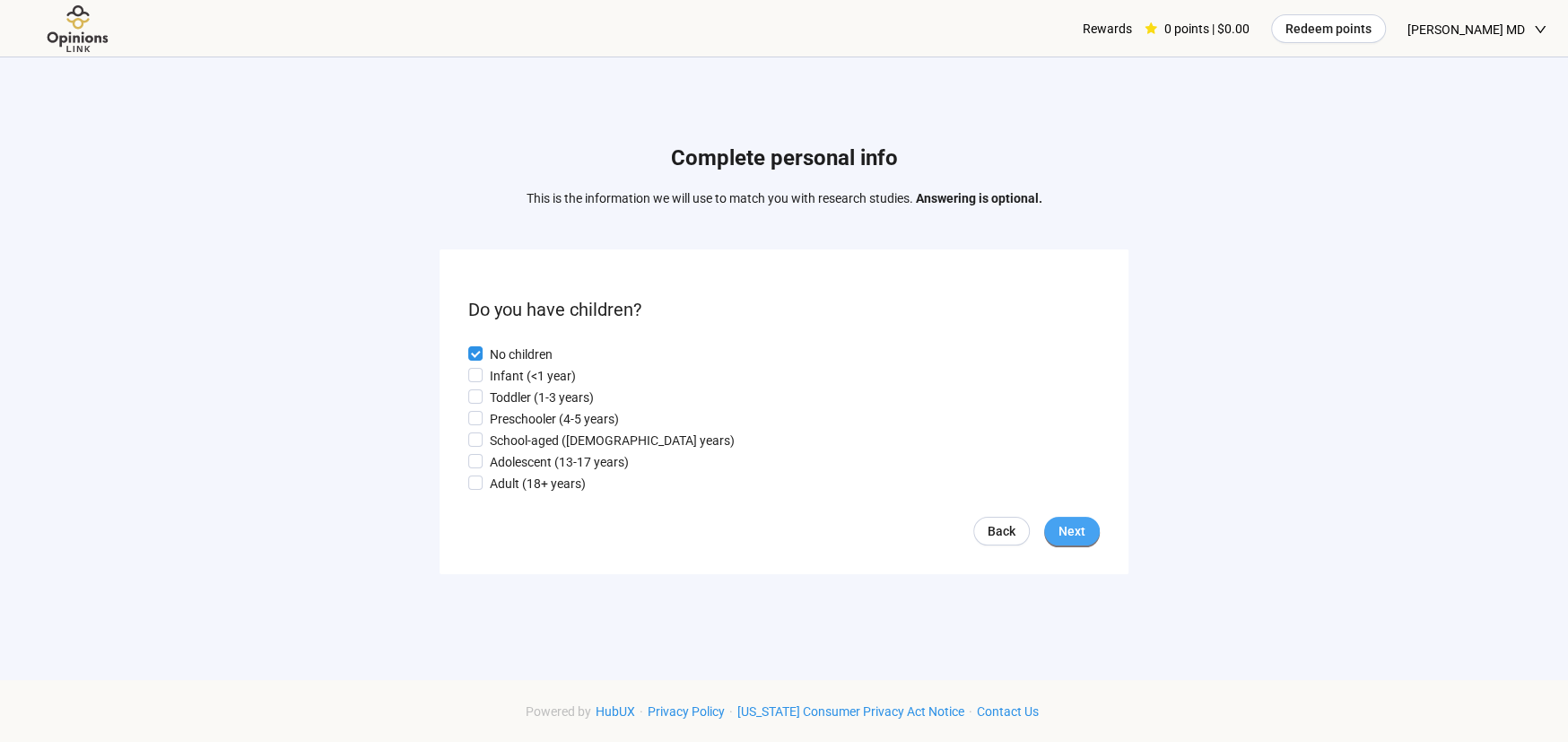
click at [1086, 531] on button "Next" at bounding box center [1072, 531] width 56 height 29
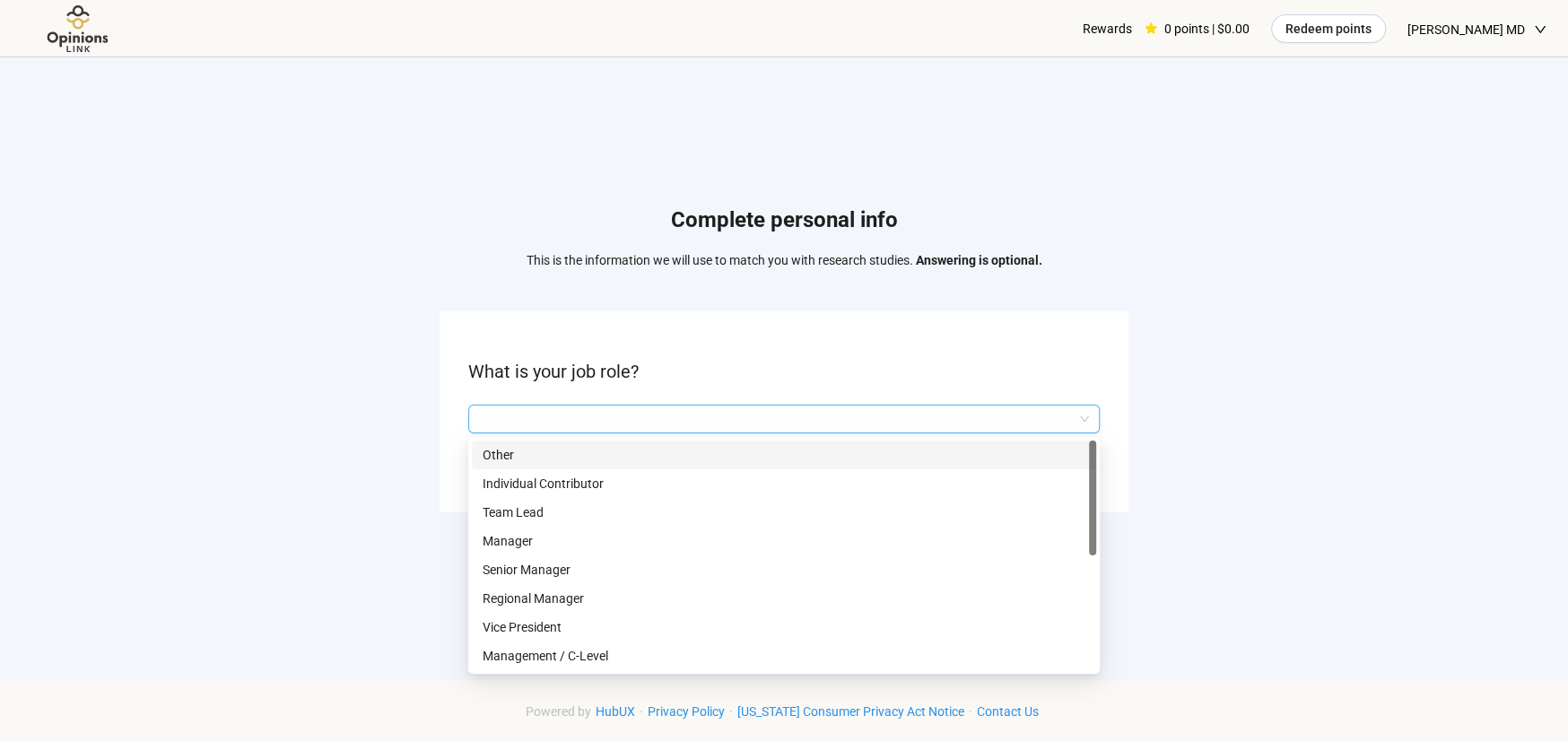
click at [1083, 416] on input "search" at bounding box center [784, 419] width 610 height 27
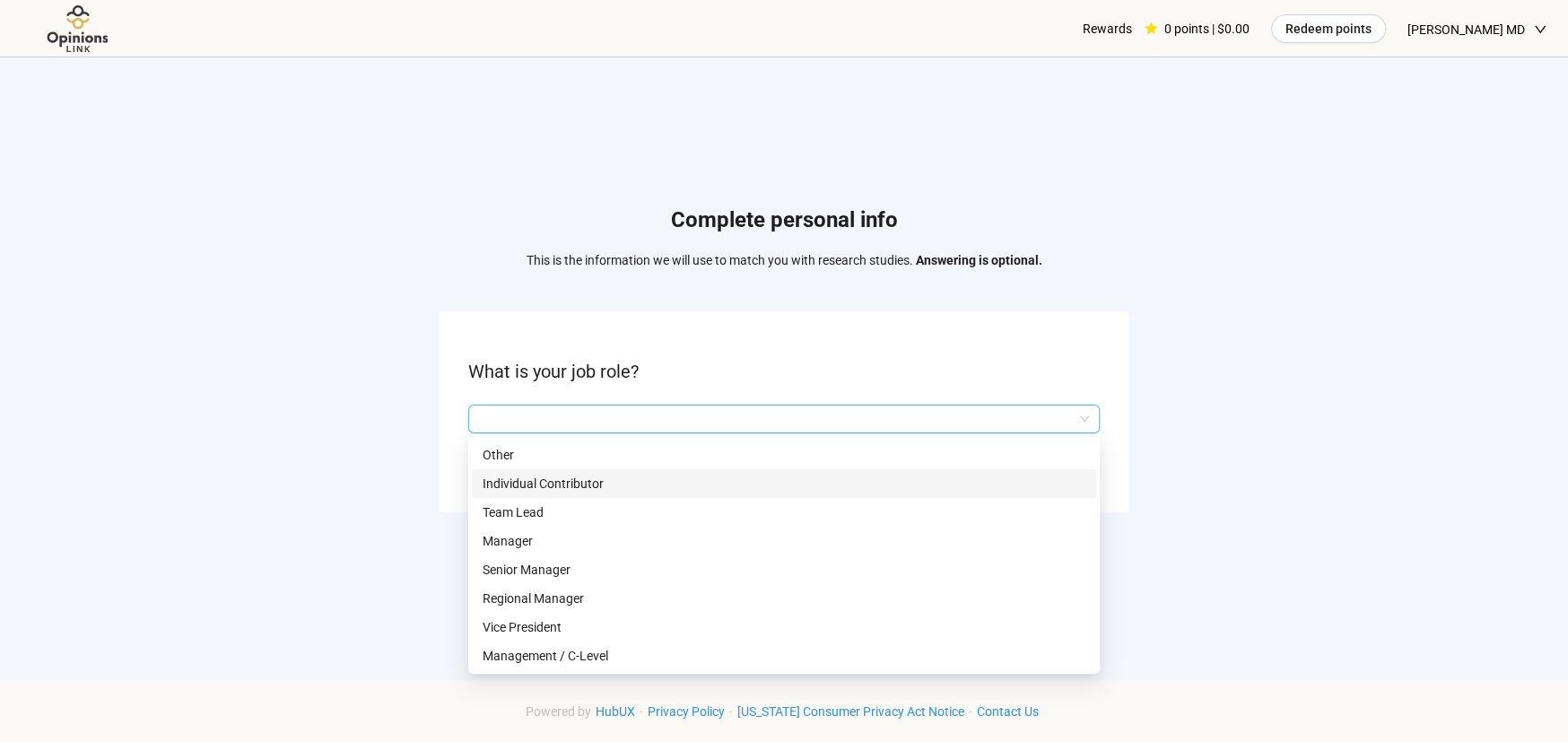
click at [629, 483] on p "Individual Contributor" at bounding box center [784, 484] width 602 height 19
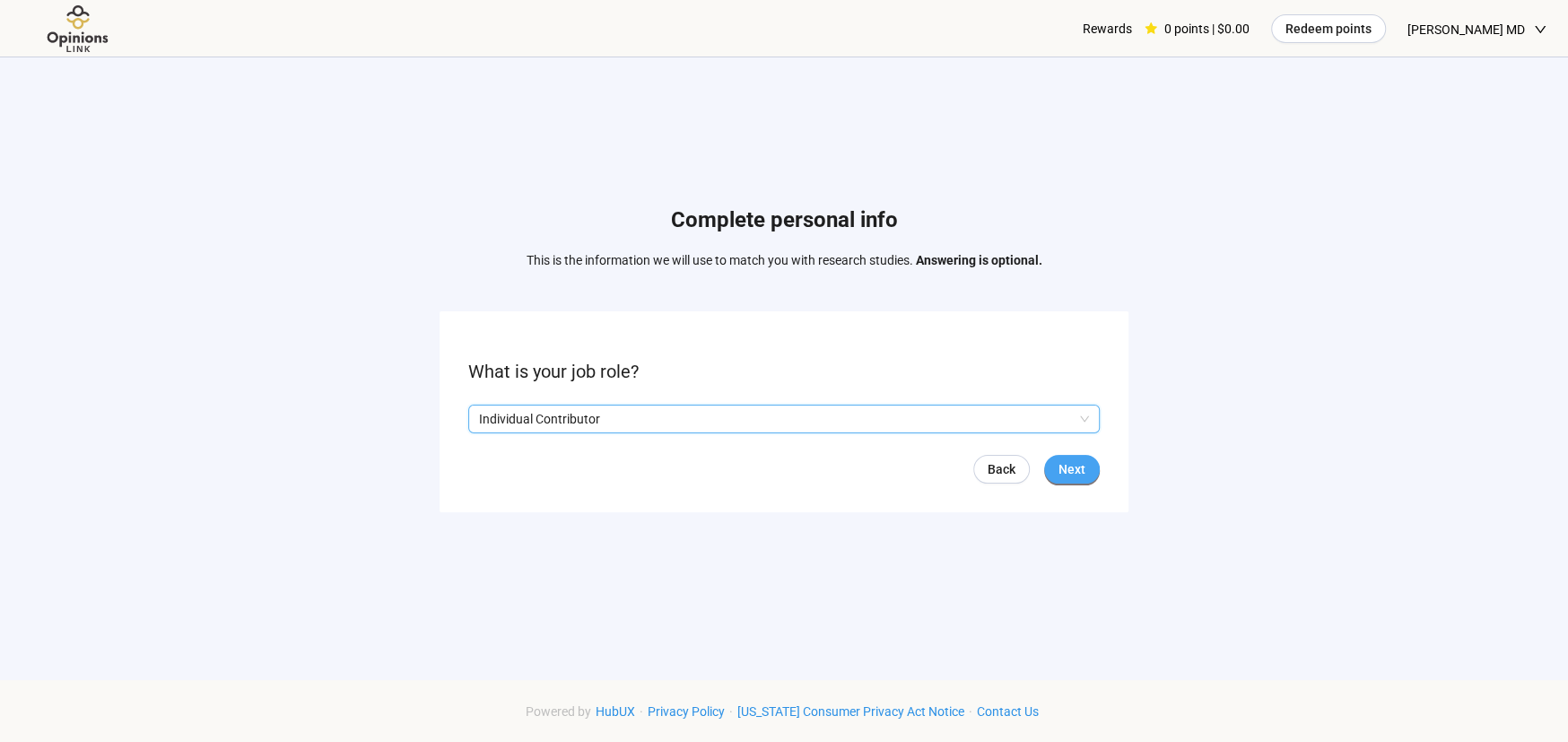
click at [1073, 464] on span "Next" at bounding box center [1072, 470] width 27 height 19
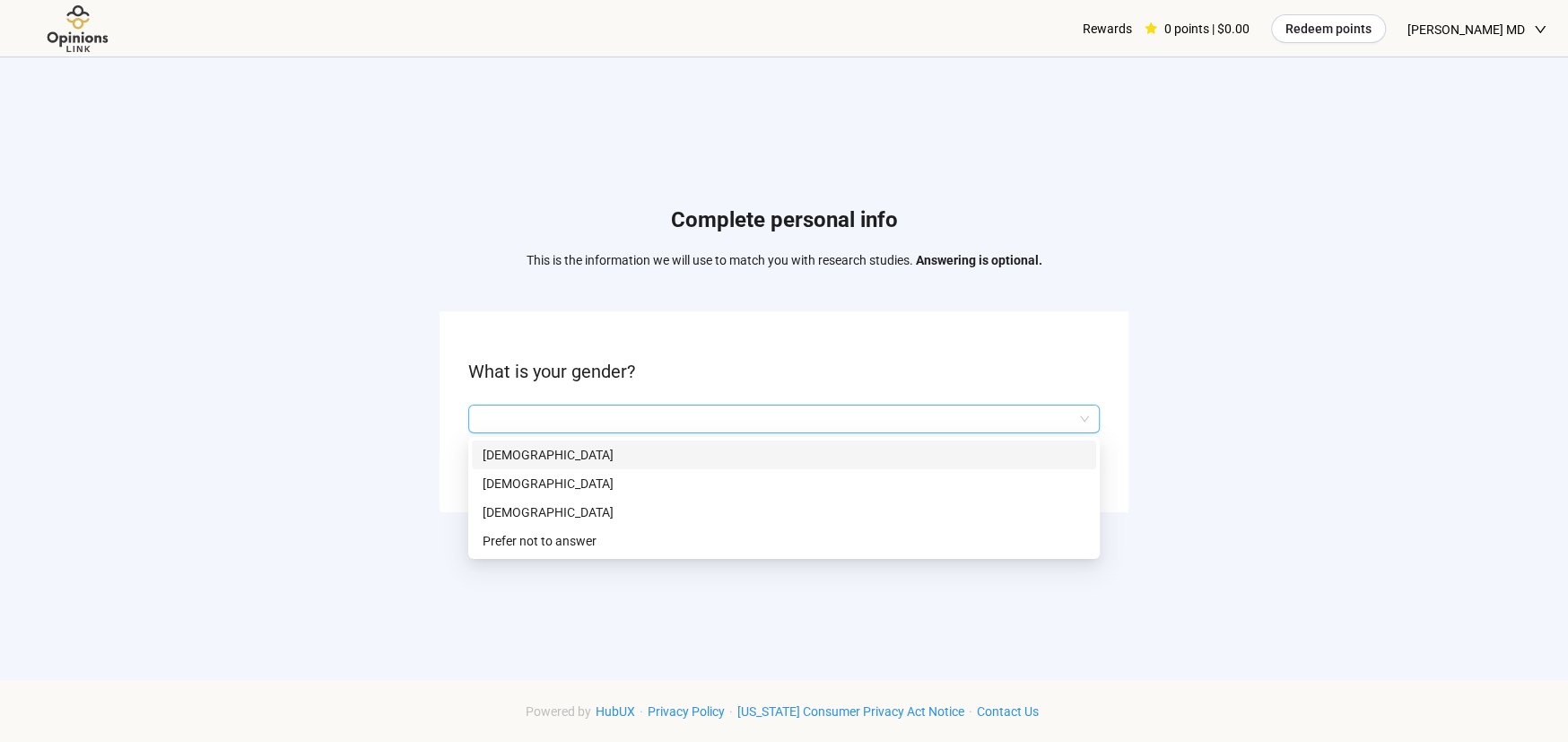
click at [1056, 415] on input "search" at bounding box center [784, 419] width 610 height 27
click at [963, 446] on p "[DEMOGRAPHIC_DATA]" at bounding box center [784, 455] width 602 height 19
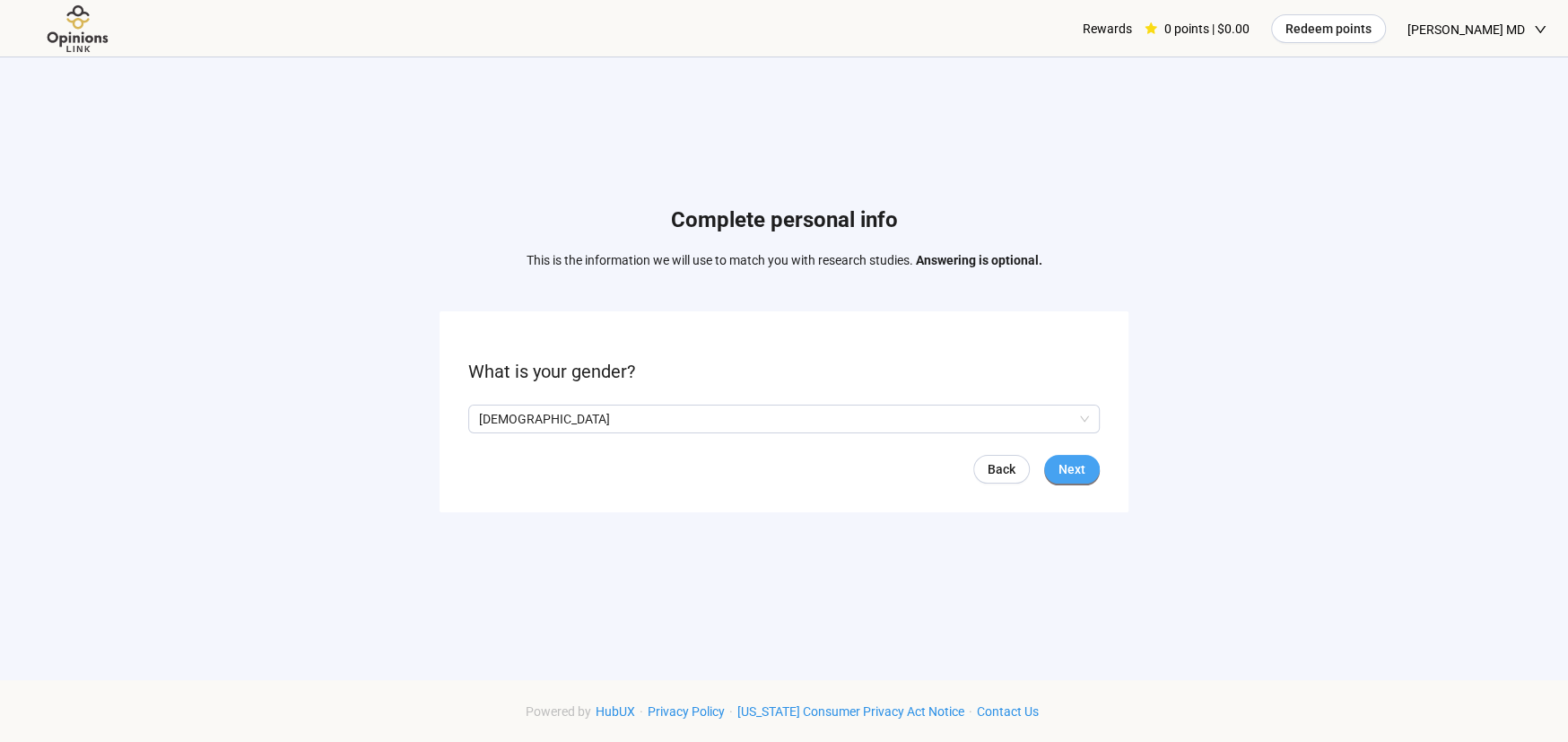
click at [1079, 462] on span "Next" at bounding box center [1072, 470] width 27 height 19
click at [479, 416] on span at bounding box center [475, 418] width 14 height 14
click at [1069, 470] on span "Next" at bounding box center [1072, 470] width 27 height 19
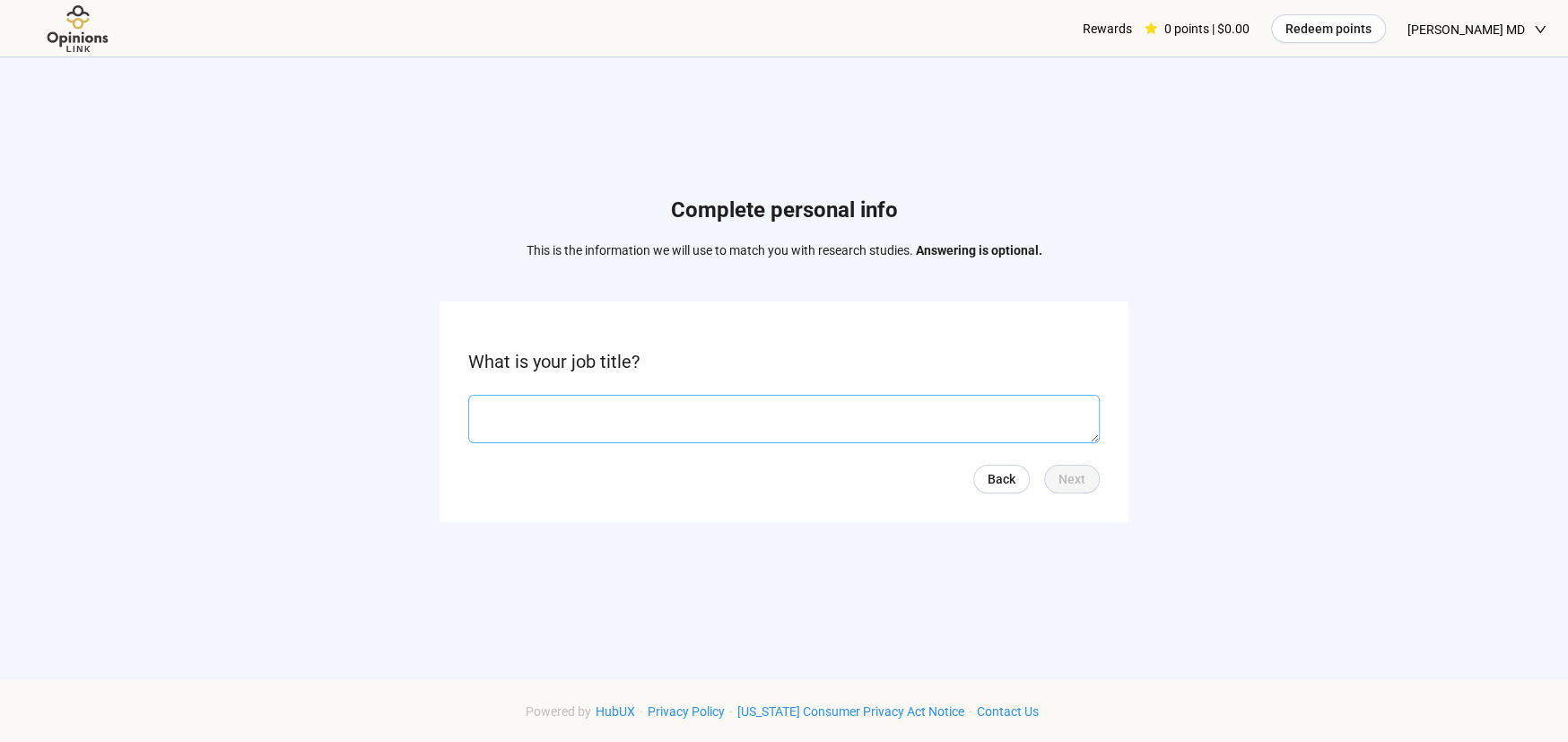
click at [1041, 412] on textarea at bounding box center [784, 419] width 631 height 48
type textarea "******"
click at [1064, 469] on span "Next" at bounding box center [1072, 478] width 27 height 19
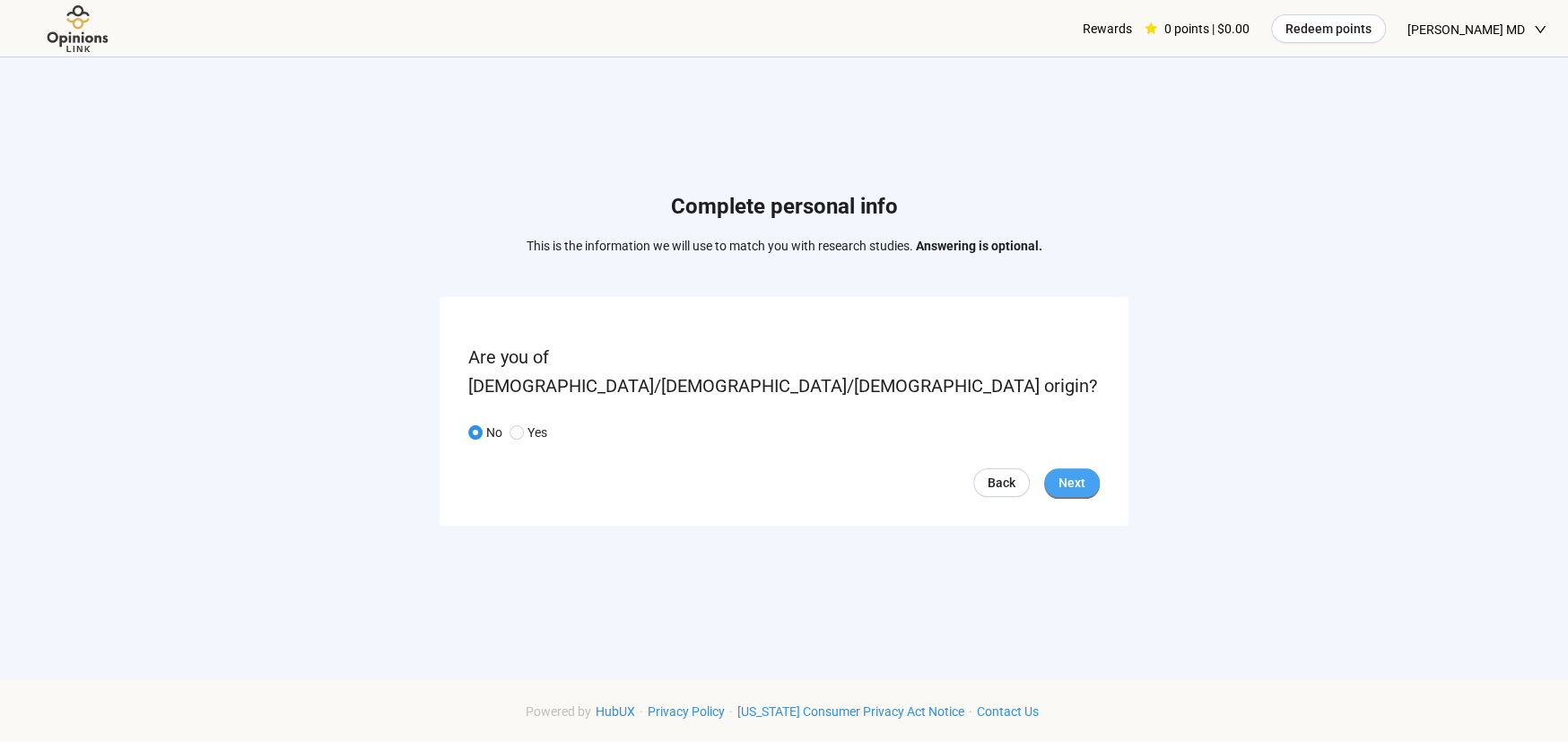
click at [1066, 473] on span "Next" at bounding box center [1072, 483] width 27 height 19
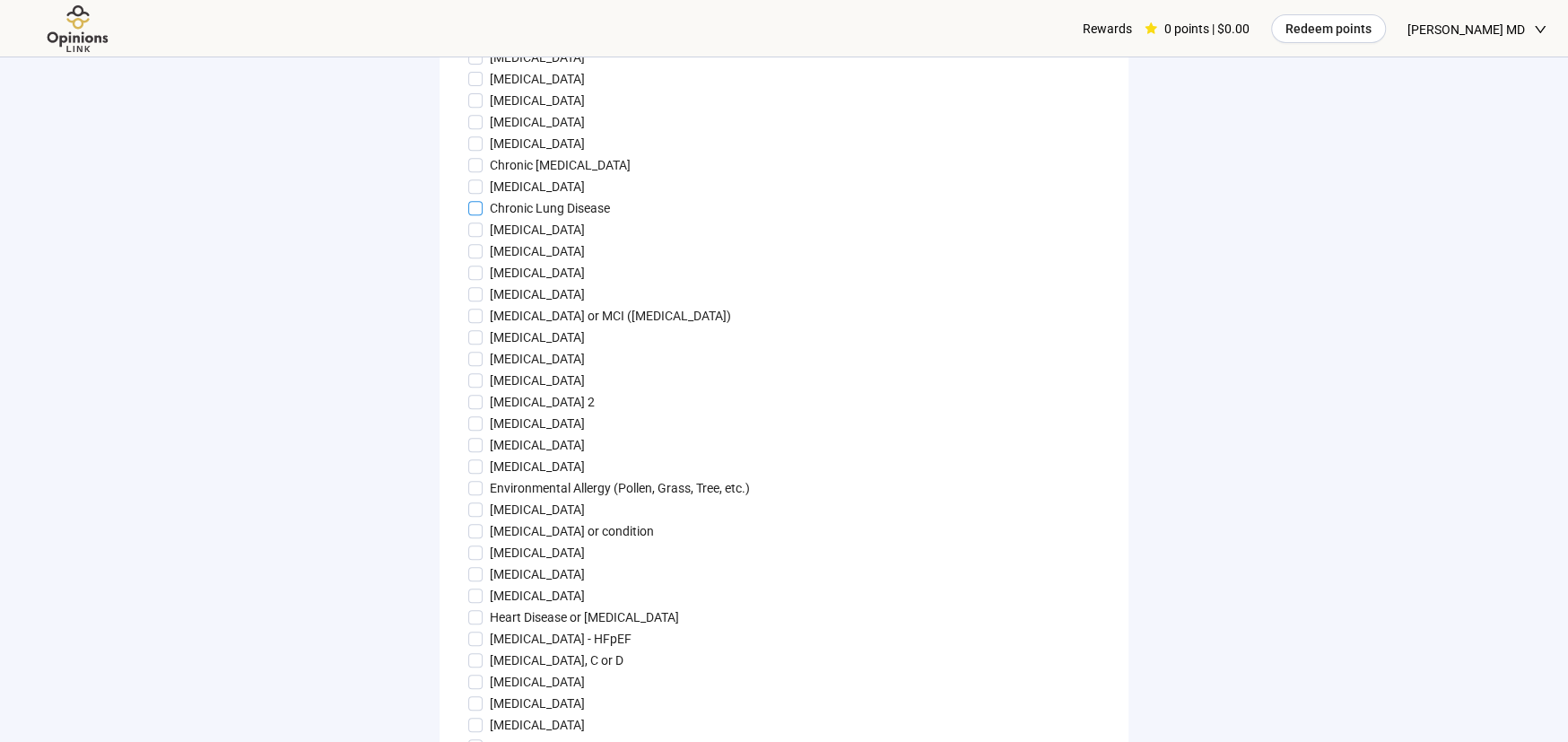
scroll to position [628, 0]
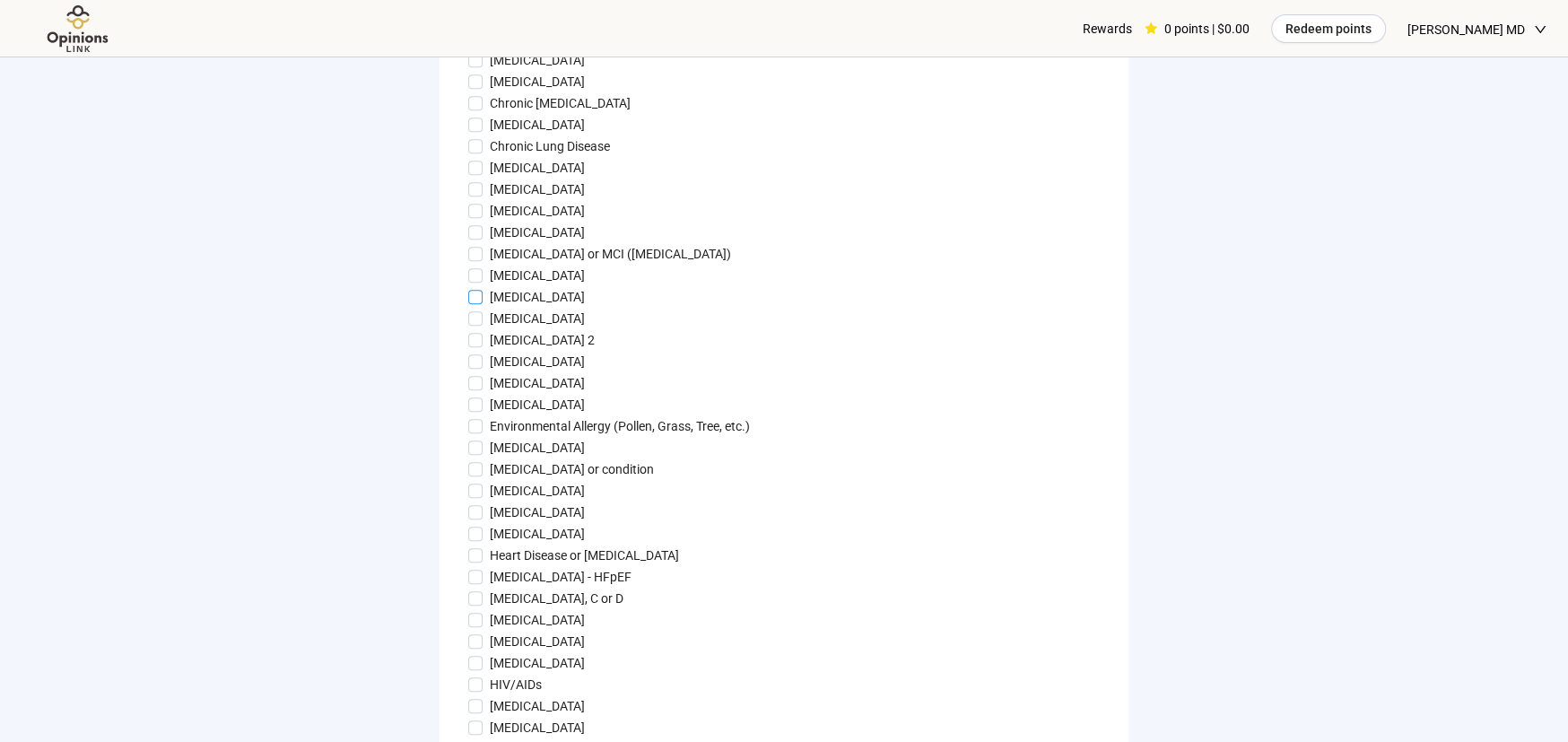
click at [470, 304] on span at bounding box center [475, 297] width 14 height 14
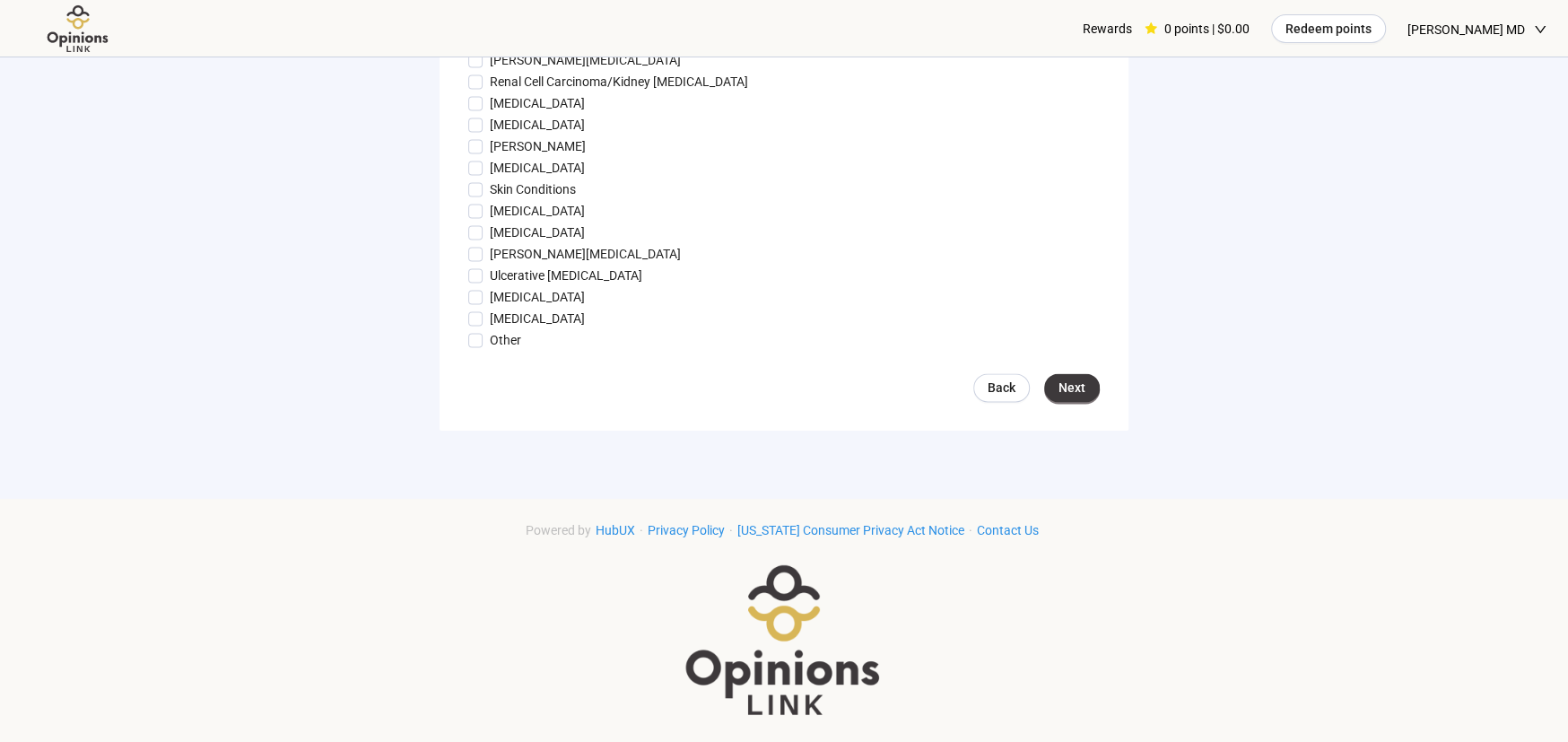
scroll to position [1975, 0]
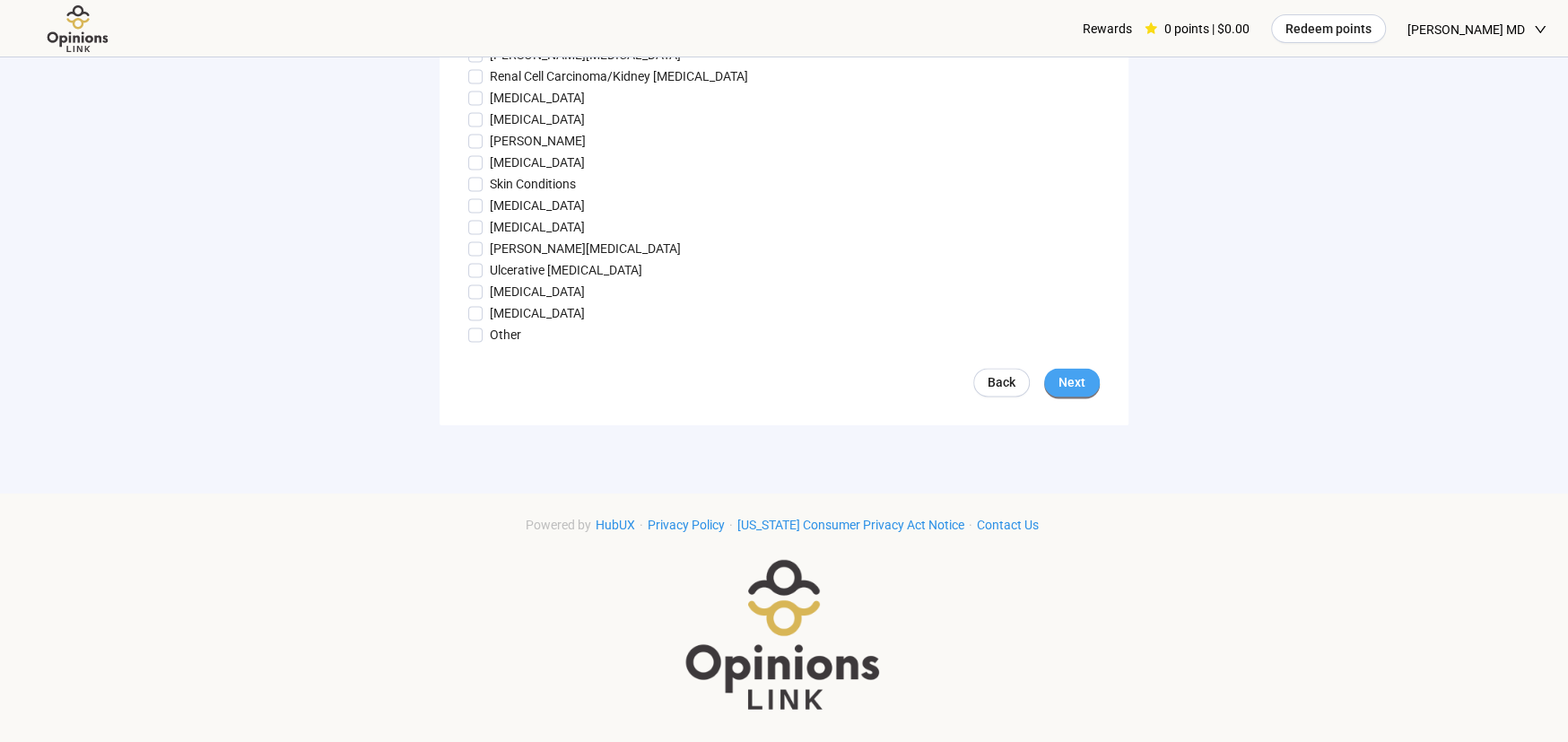
click at [1071, 392] on span "Next" at bounding box center [1072, 383] width 27 height 19
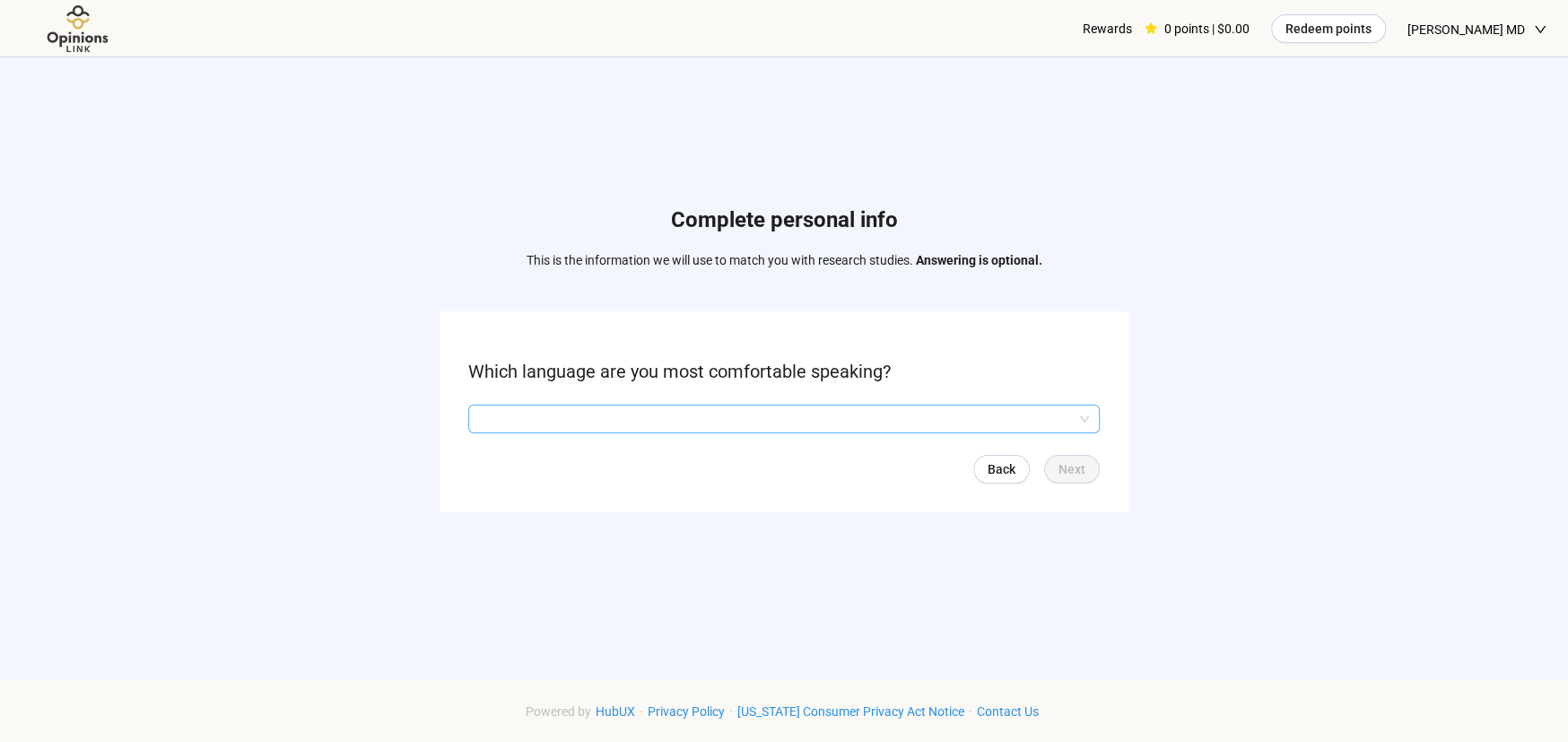
click at [1056, 412] on input "search" at bounding box center [784, 419] width 610 height 27
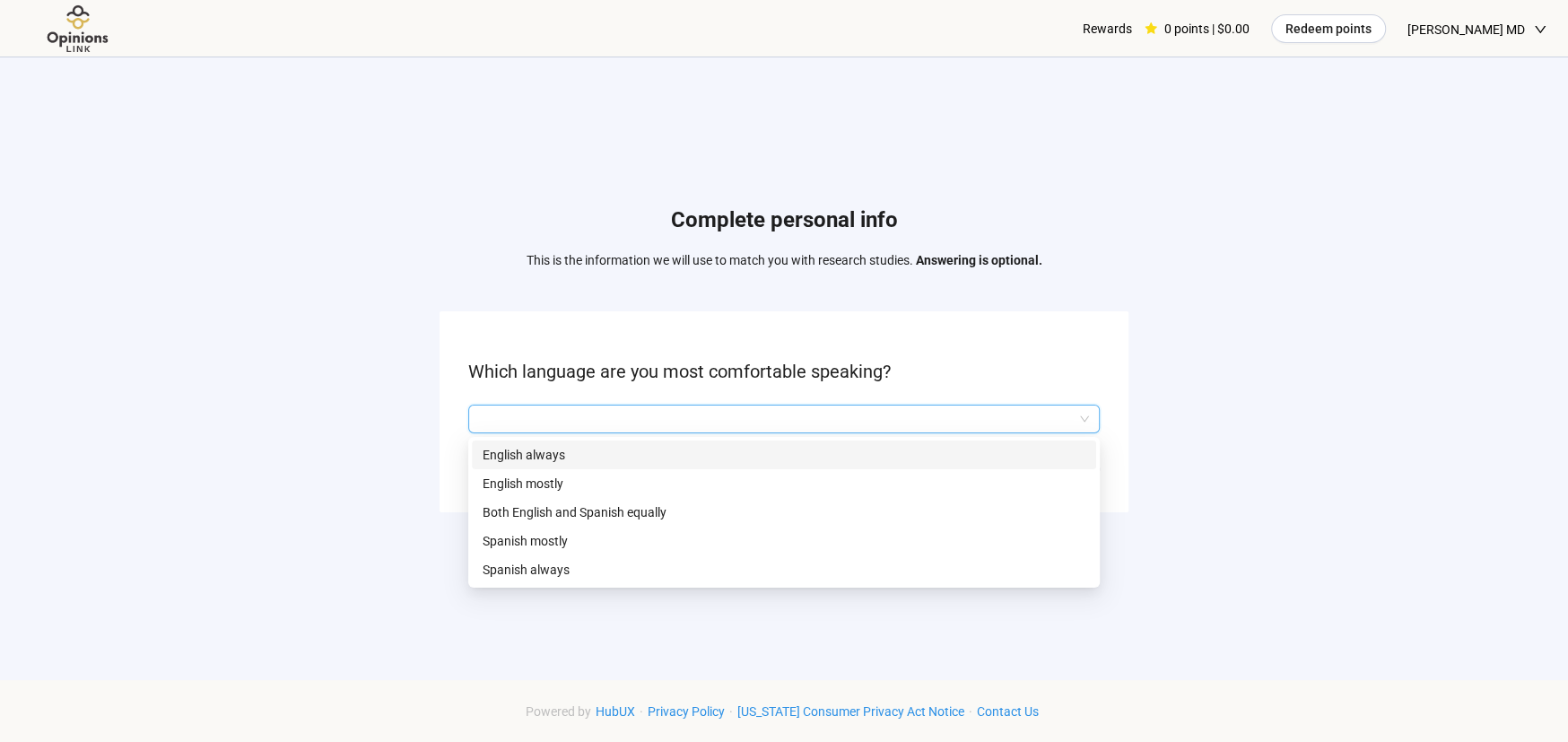
click at [1012, 451] on p "English always" at bounding box center [784, 455] width 602 height 19
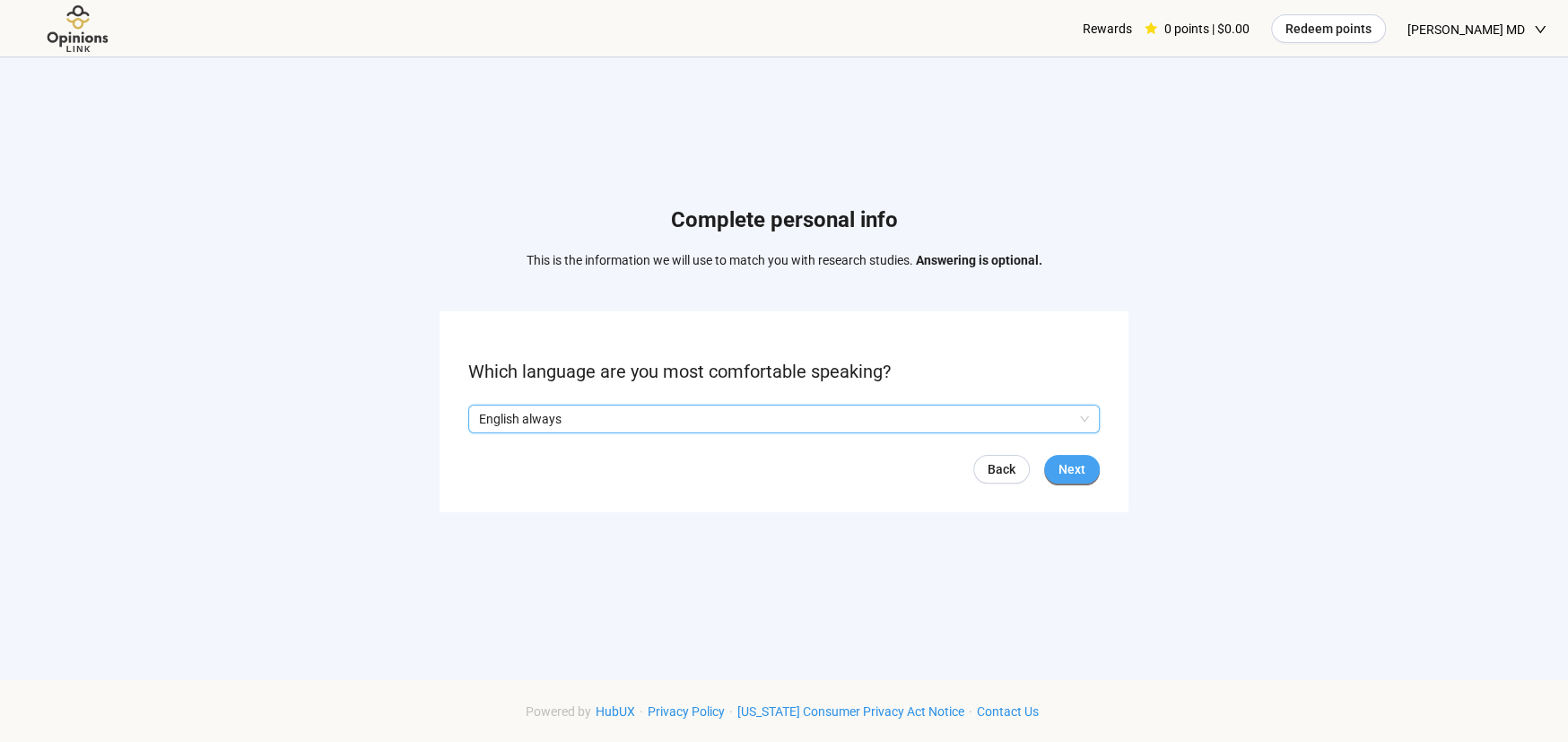
click at [1066, 464] on span "Next" at bounding box center [1072, 470] width 27 height 19
click at [1066, 462] on span "Next" at bounding box center [1072, 470] width 27 height 19
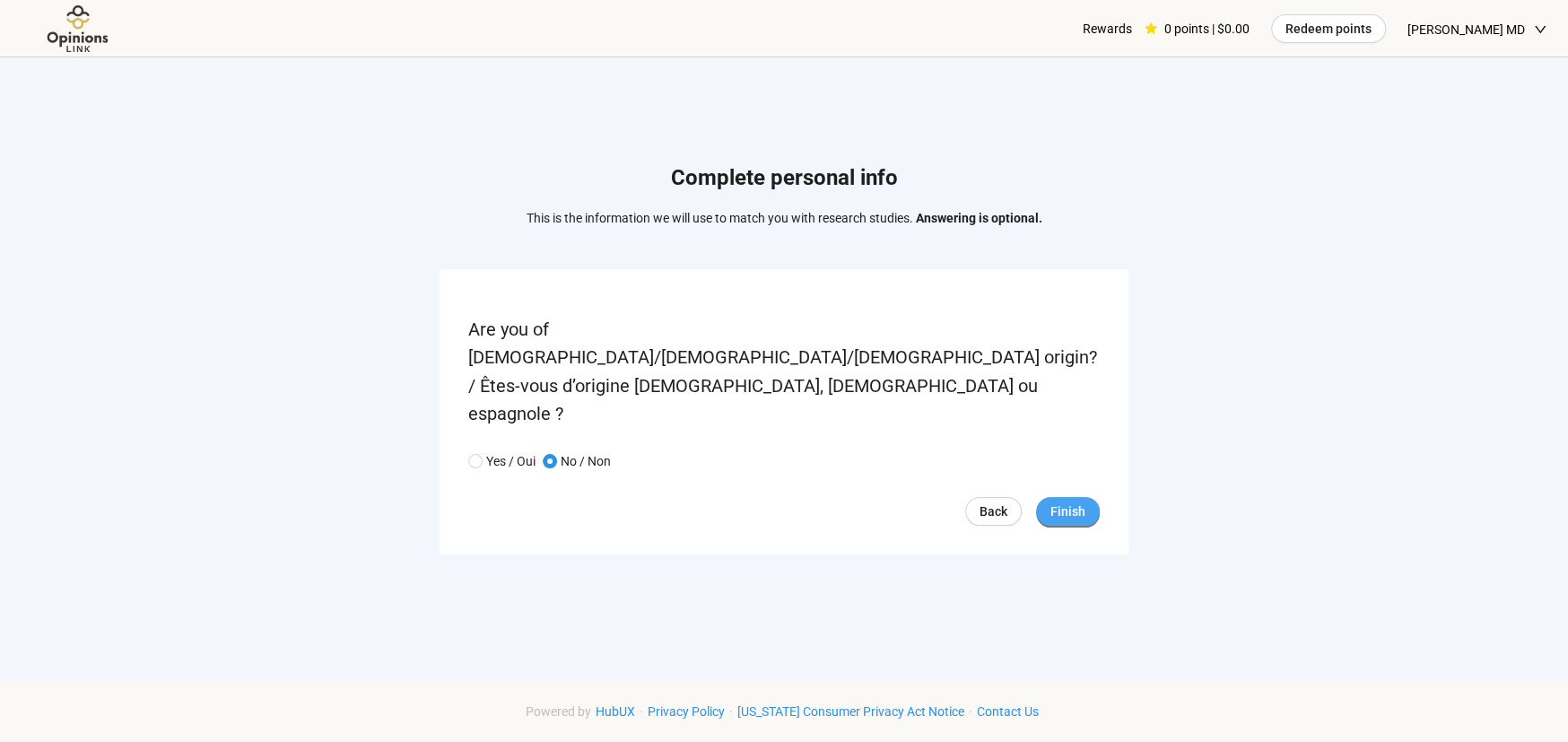
click at [1064, 501] on span "Finish" at bounding box center [1068, 511] width 35 height 19
